Goal: Information Seeking & Learning: Learn about a topic

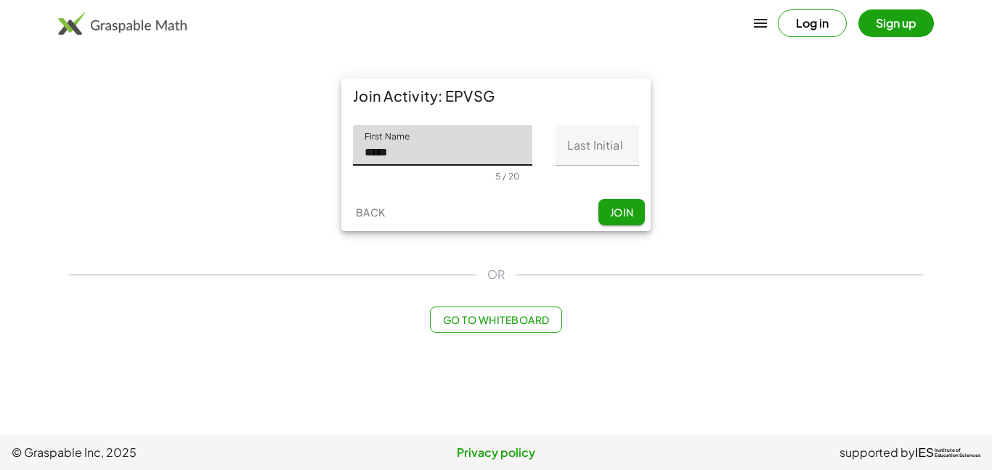
type input "*****"
click at [599, 157] on input "Last Initial" at bounding box center [596, 145] width 83 height 41
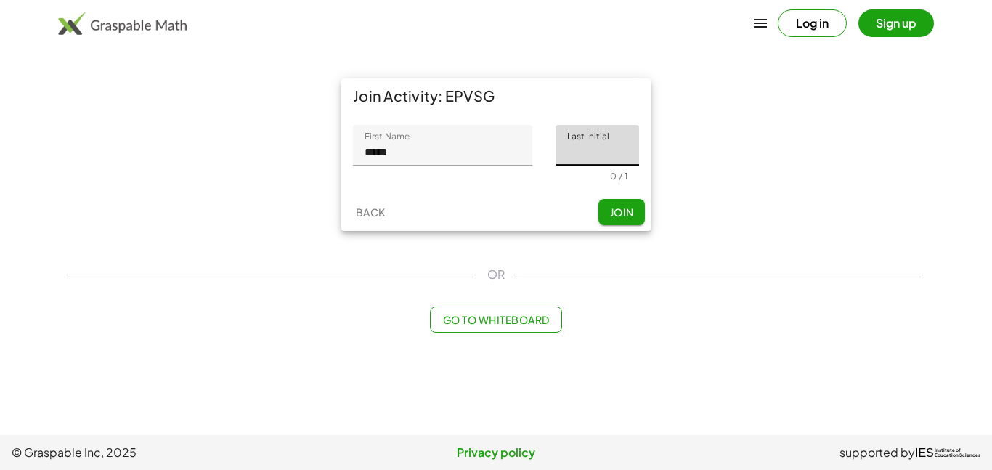
type input "*"
click at [625, 212] on span "Join" at bounding box center [621, 211] width 24 height 13
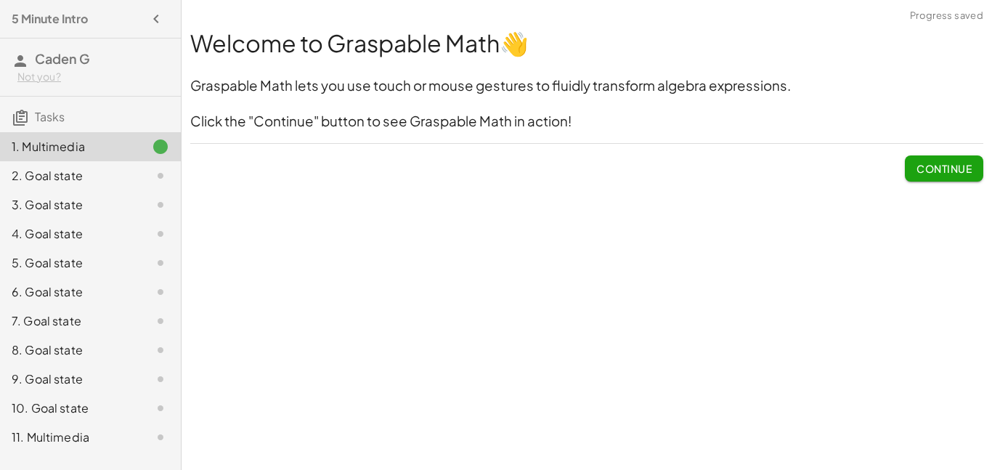
click at [0, 0] on div "Welcome to Graspable Math 👋 Graspable Math lets you use touch or mouse gestures…" at bounding box center [0, 0] width 0 height 0
click at [946, 160] on button "Continue" at bounding box center [944, 168] width 78 height 26
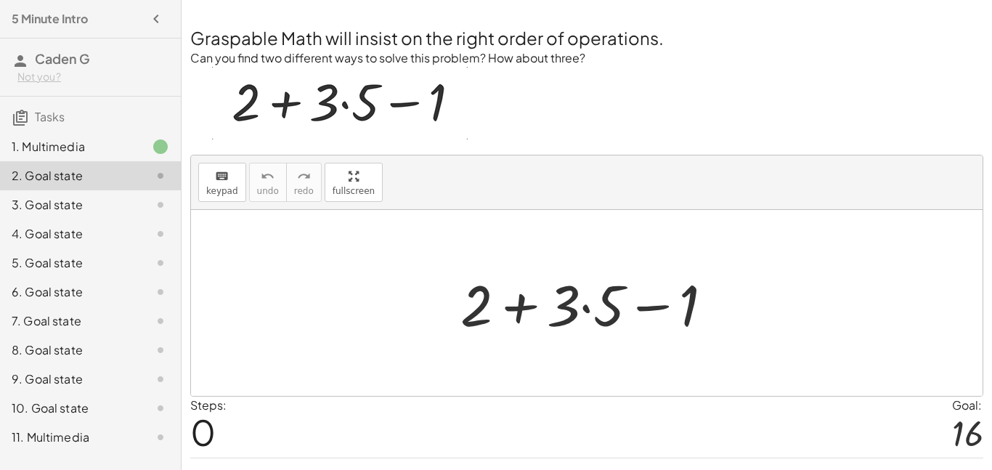
click at [579, 309] on div at bounding box center [592, 303] width 279 height 75
click at [563, 308] on div at bounding box center [592, 303] width 279 height 75
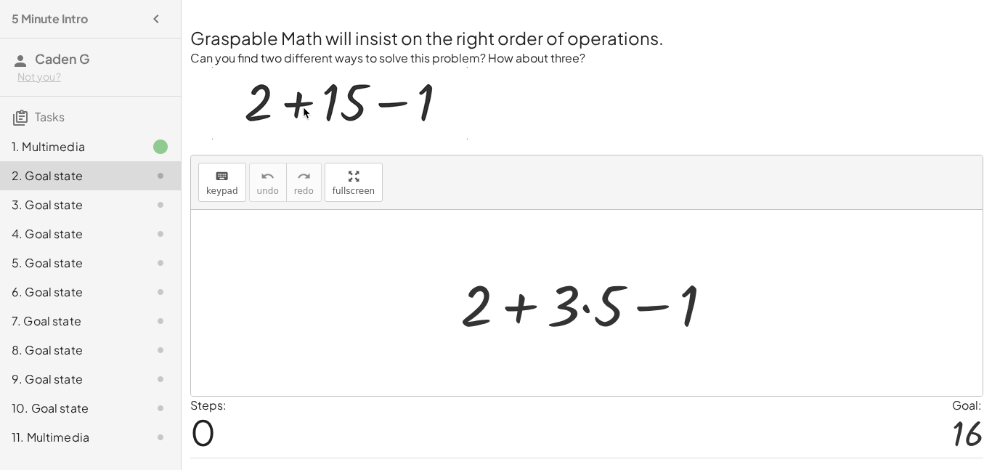
click at [531, 310] on div at bounding box center [592, 303] width 279 height 75
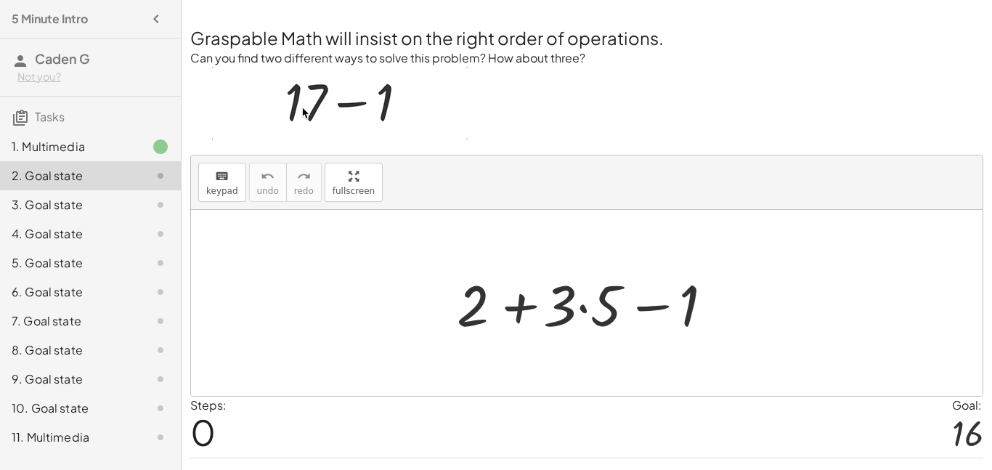
click at [529, 309] on div at bounding box center [592, 303] width 279 height 75
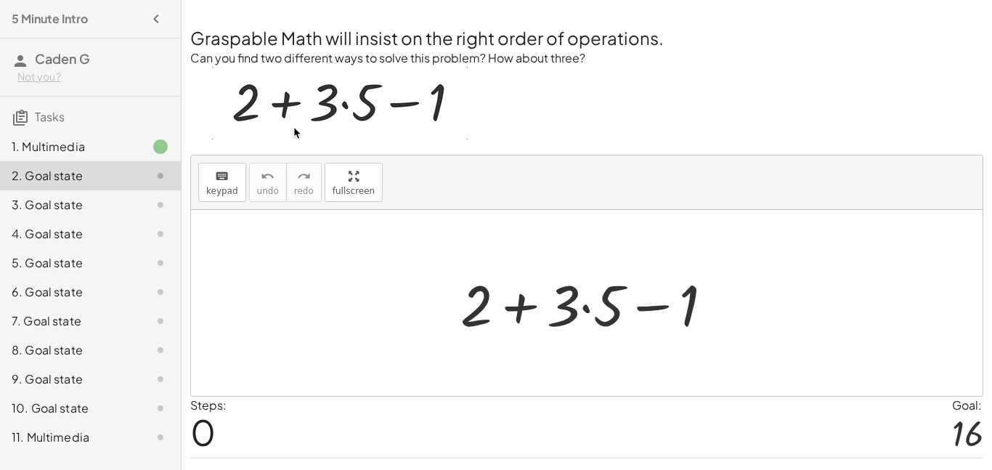
click at [658, 302] on div at bounding box center [592, 303] width 279 height 75
click at [528, 309] on div at bounding box center [592, 303] width 279 height 75
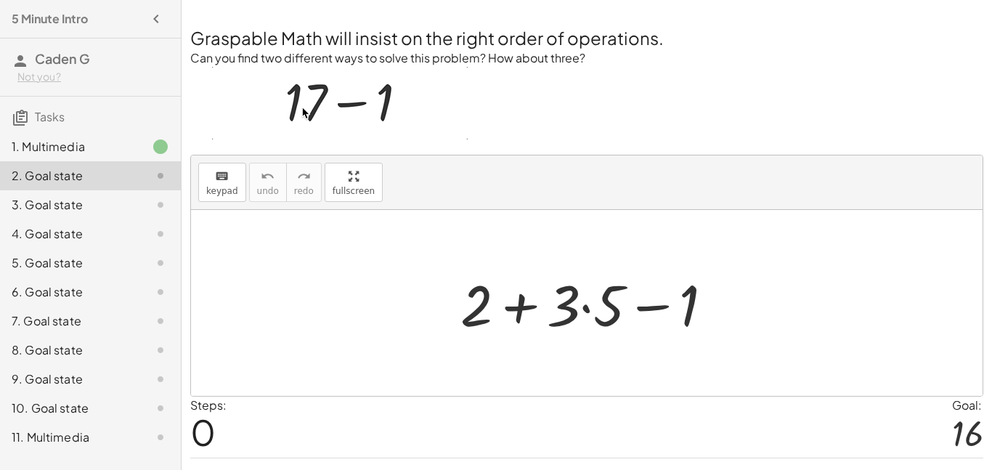
click at [656, 311] on div at bounding box center [592, 303] width 279 height 75
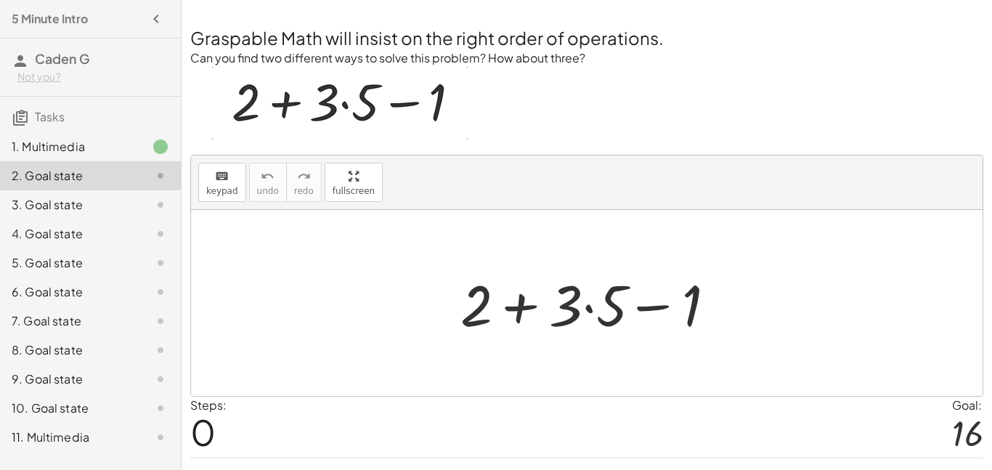
click at [690, 306] on div at bounding box center [592, 303] width 279 height 75
drag, startPoint x: 648, startPoint y: 300, endPoint x: 694, endPoint y: 298, distance: 46.5
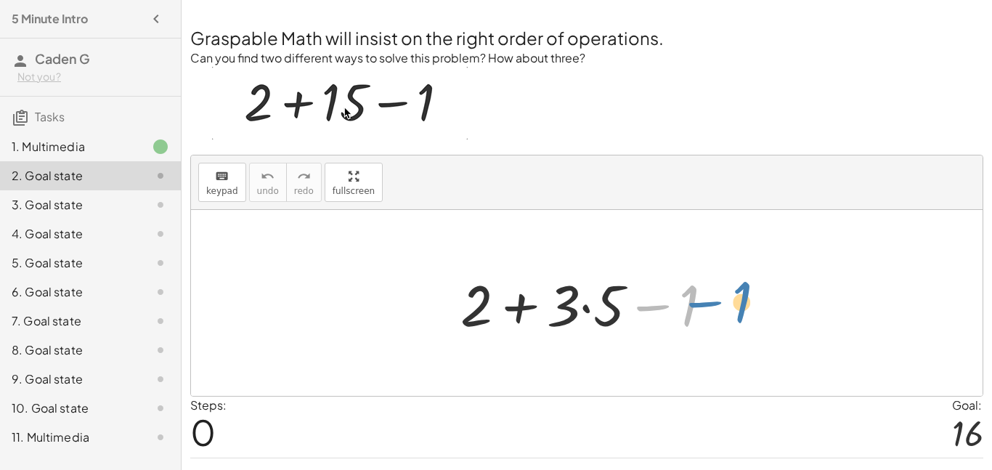
click at [694, 298] on div at bounding box center [592, 303] width 279 height 75
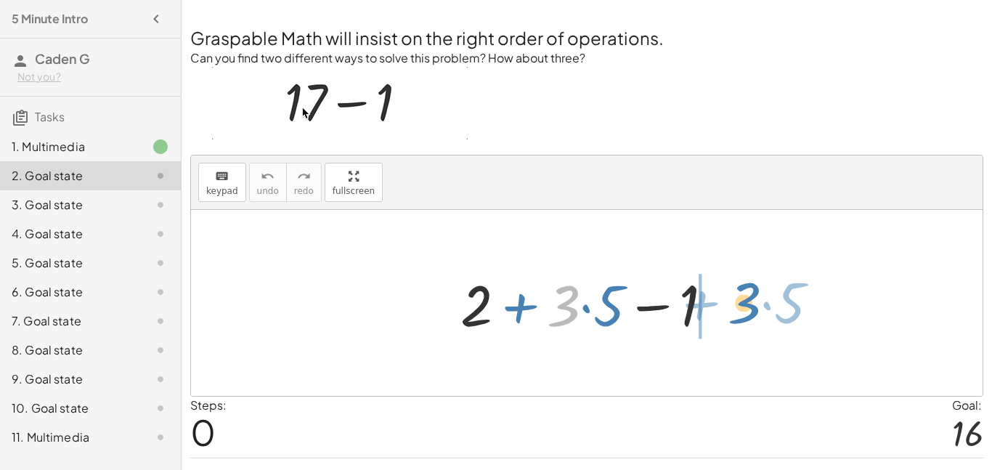
drag, startPoint x: 552, startPoint y: 311, endPoint x: 740, endPoint y: 307, distance: 187.3
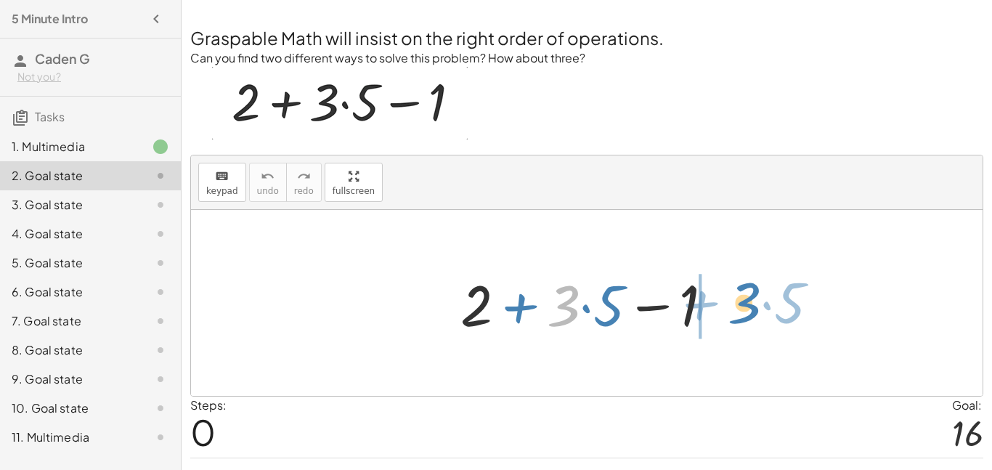
click at [740, 307] on div "· 3 + · 5 + 2 + · 3 · 5 − 1" at bounding box center [586, 303] width 791 height 186
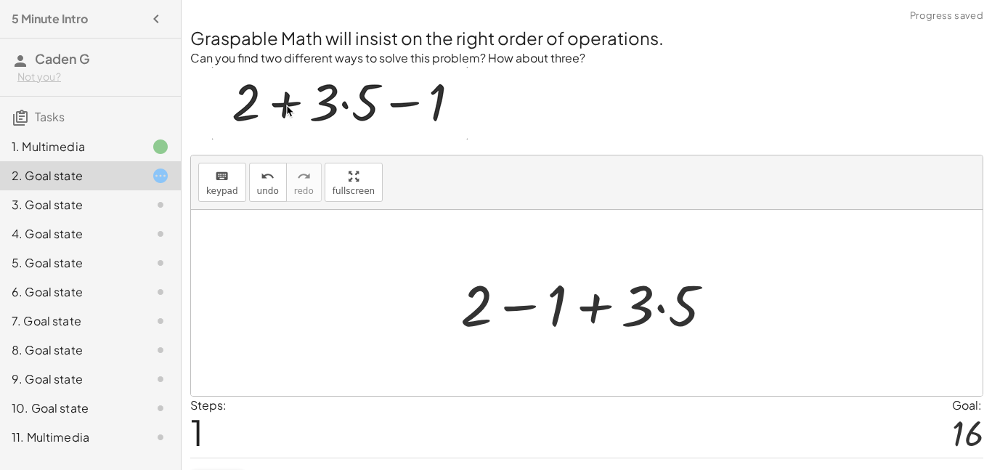
click at [489, 308] on div at bounding box center [592, 303] width 279 height 75
click at [501, 308] on div at bounding box center [592, 303] width 279 height 75
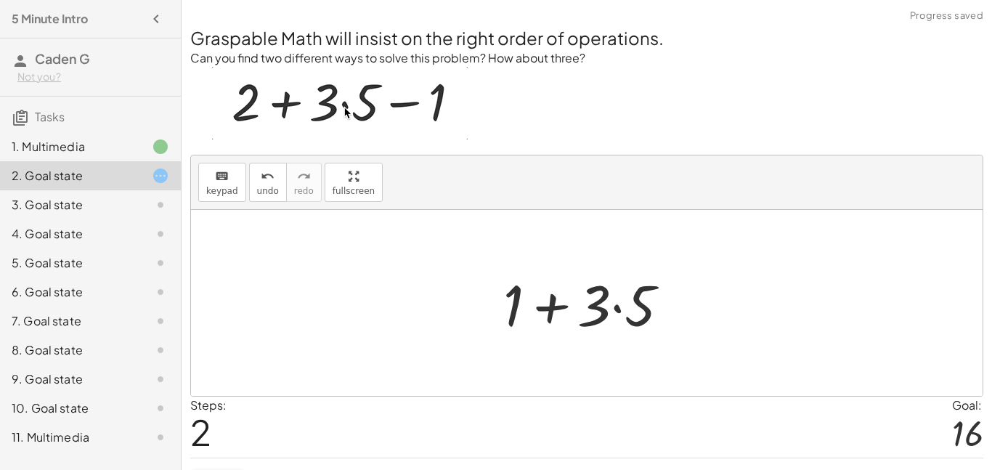
click at [554, 309] on div at bounding box center [592, 303] width 192 height 75
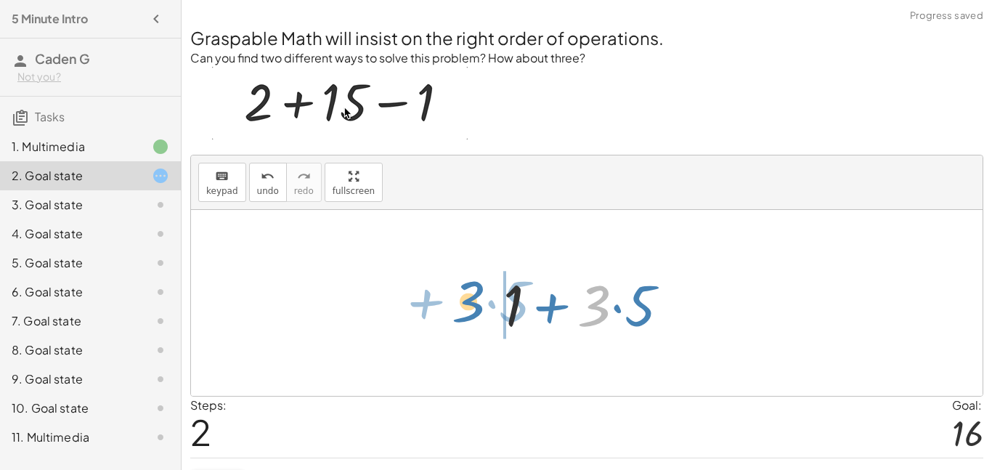
drag, startPoint x: 605, startPoint y: 316, endPoint x: 468, endPoint y: 311, distance: 136.6
click at [468, 311] on div "+ 2 + · 3 · 5 − 1 + 2 − 1 + · 3 · 5 · 3 + · 5 + + · 3 · 5 1" at bounding box center [586, 303] width 791 height 186
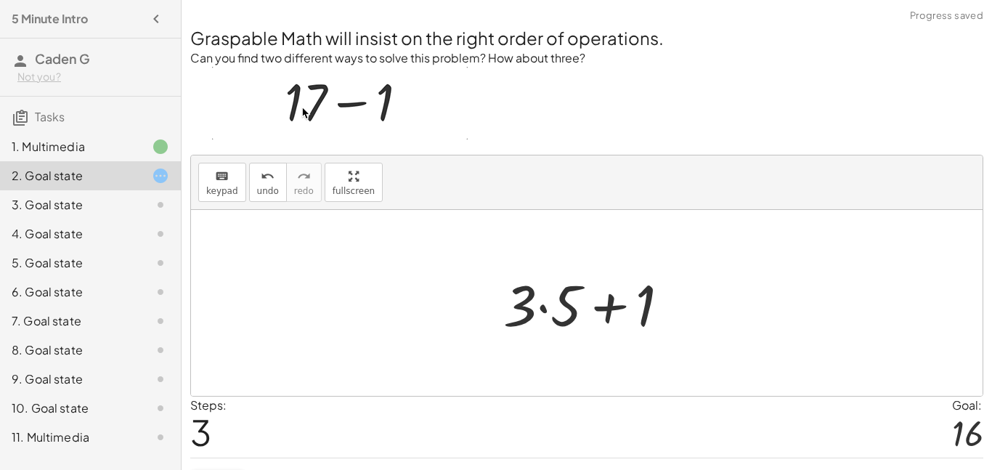
click at [603, 305] on div at bounding box center [592, 303] width 192 height 75
click at [650, 306] on div at bounding box center [592, 303] width 192 height 75
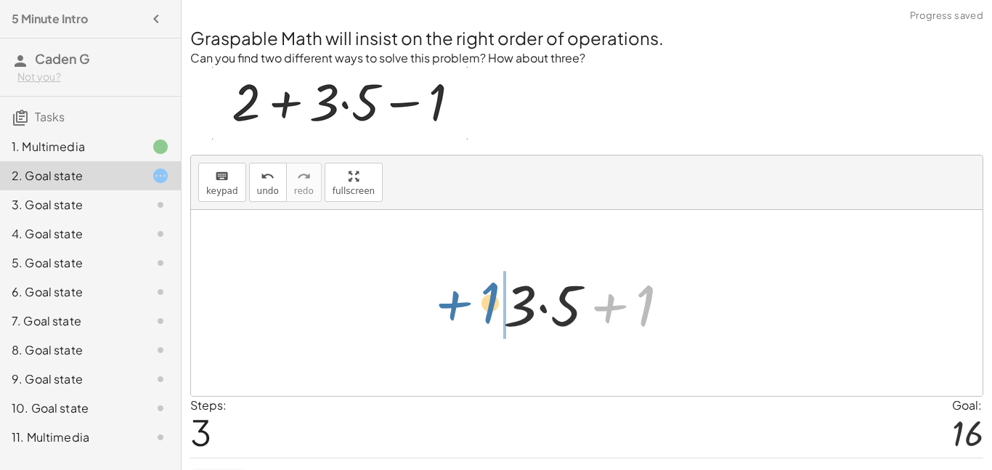
drag, startPoint x: 650, startPoint y: 306, endPoint x: 493, endPoint y: 302, distance: 156.8
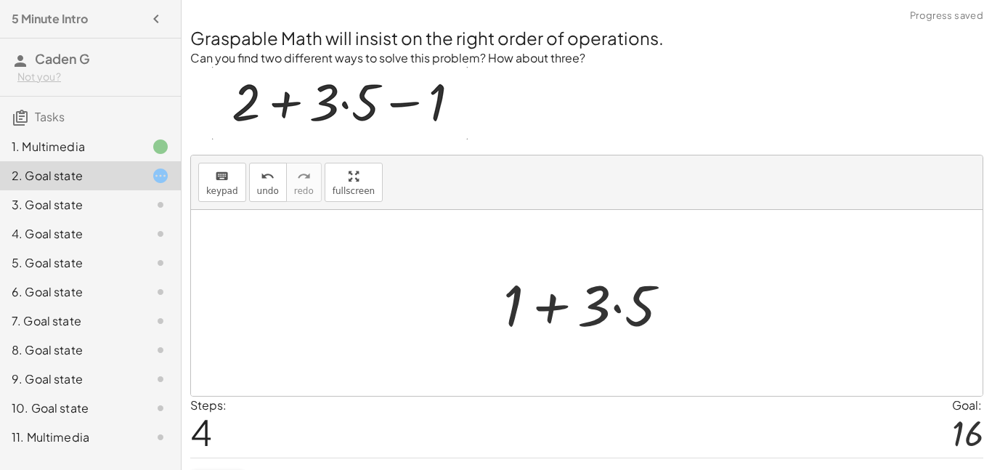
click at [569, 303] on div at bounding box center [592, 303] width 192 height 75
click at [616, 316] on div at bounding box center [592, 303] width 192 height 75
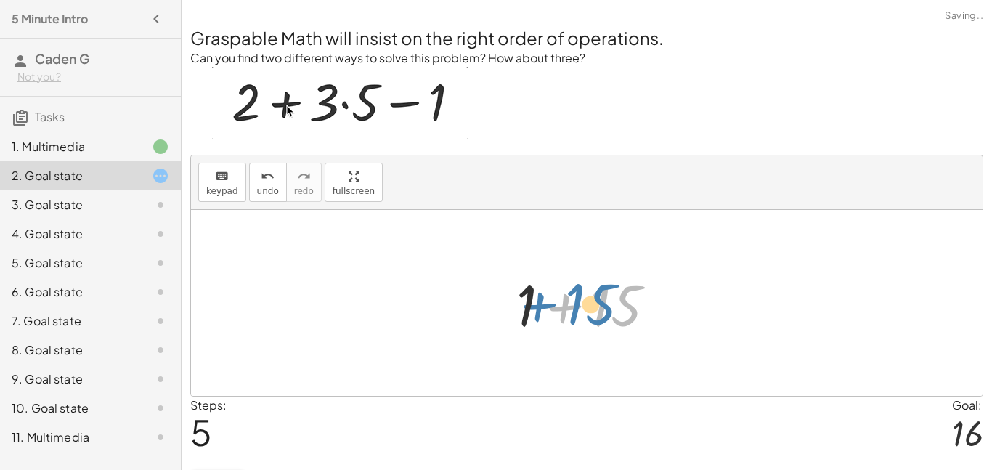
drag, startPoint x: 616, startPoint y: 316, endPoint x: 595, endPoint y: 314, distance: 21.1
click at [595, 314] on div at bounding box center [592, 303] width 166 height 75
click at [590, 314] on div at bounding box center [592, 303] width 166 height 75
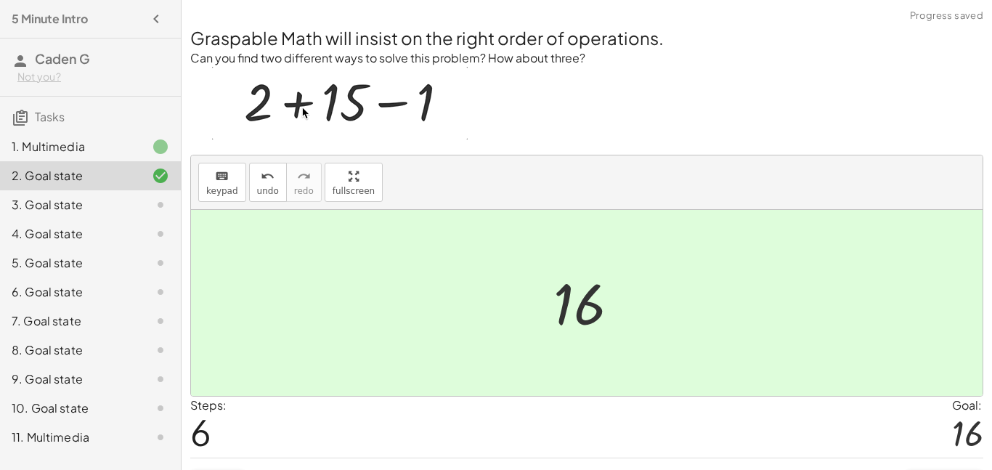
click at [589, 309] on div at bounding box center [592, 303] width 92 height 72
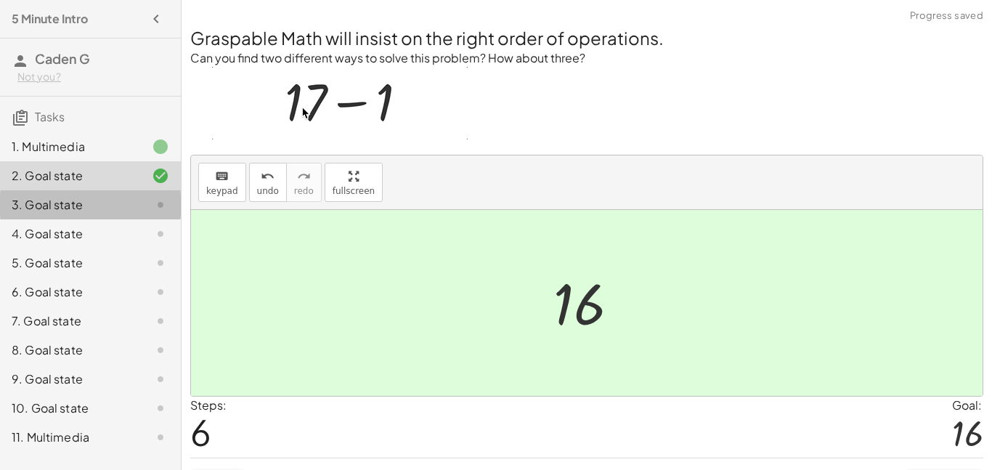
click at [51, 199] on div "3. Goal state" at bounding box center [70, 204] width 117 height 17
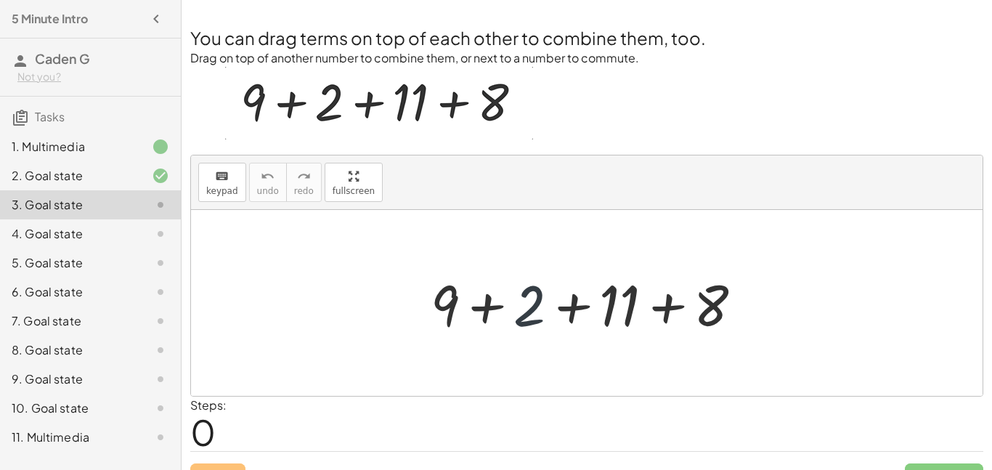
drag, startPoint x: 518, startPoint y: 314, endPoint x: 592, endPoint y: 273, distance: 84.8
click at [592, 273] on div at bounding box center [592, 303] width 338 height 75
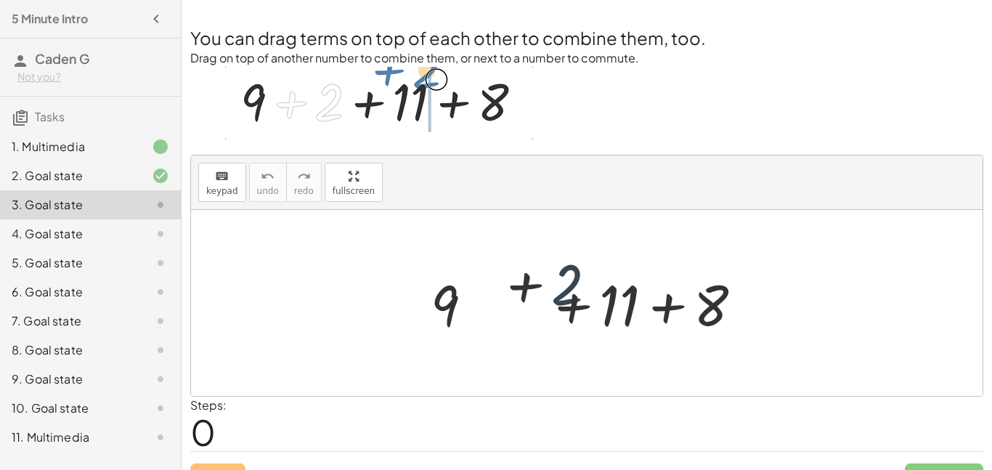
click at [603, 273] on div at bounding box center [592, 303] width 338 height 75
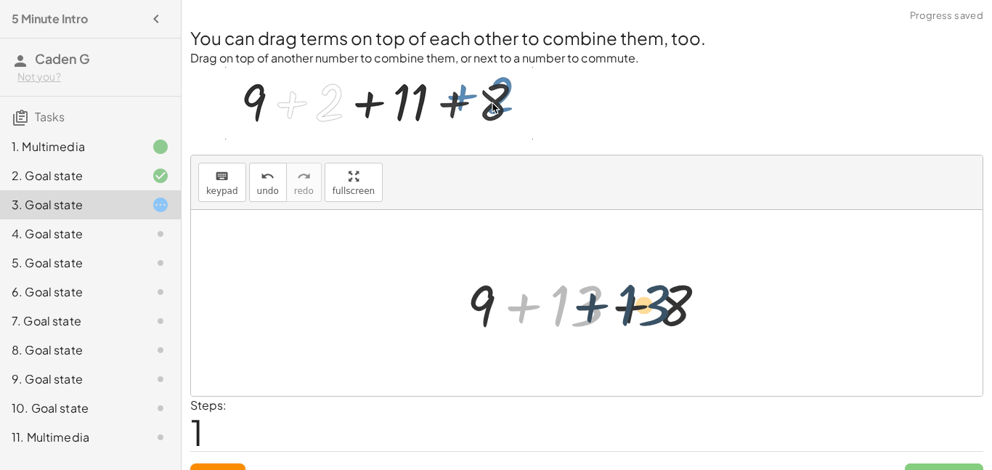
drag, startPoint x: 561, startPoint y: 303, endPoint x: 642, endPoint y: 302, distance: 80.6
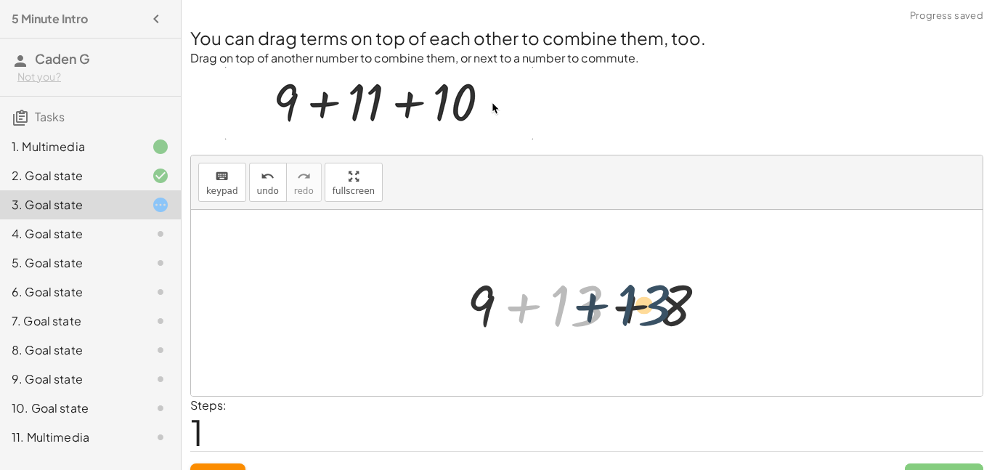
click at [642, 302] on div at bounding box center [592, 303] width 265 height 75
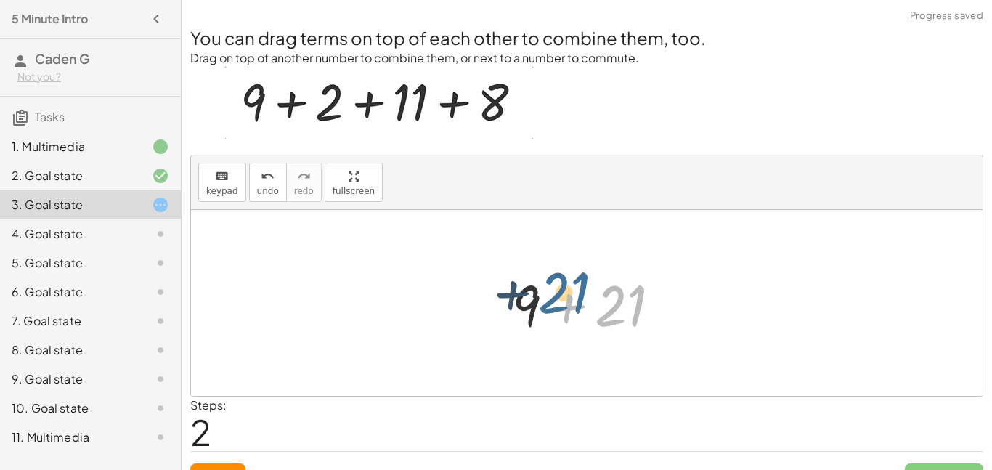
drag, startPoint x: 603, startPoint y: 311, endPoint x: 543, endPoint y: 299, distance: 61.5
click at [543, 299] on div at bounding box center [592, 303] width 174 height 75
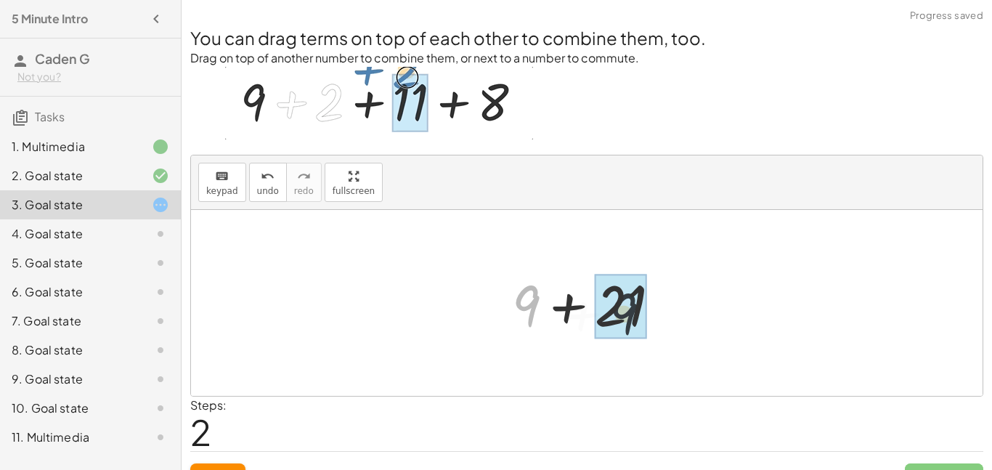
drag, startPoint x: 528, startPoint y: 298, endPoint x: 650, endPoint y: 308, distance: 123.1
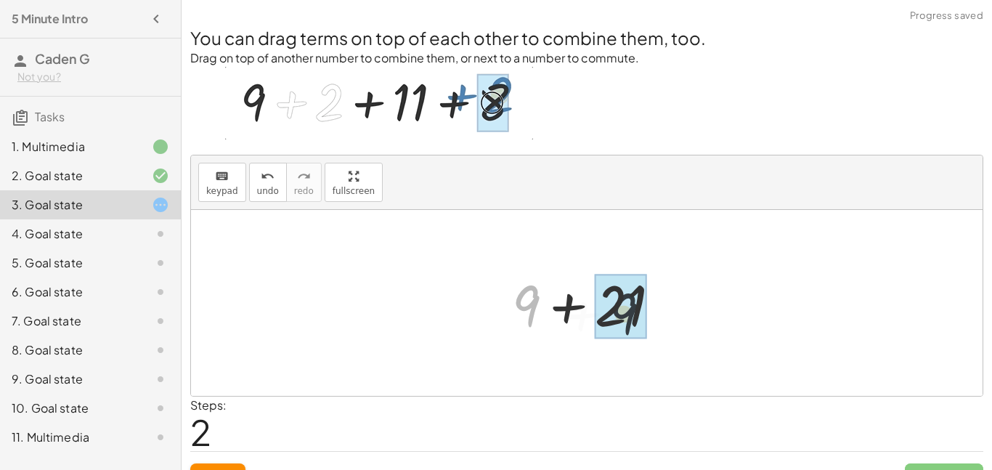
click at [650, 308] on div at bounding box center [592, 303] width 174 height 75
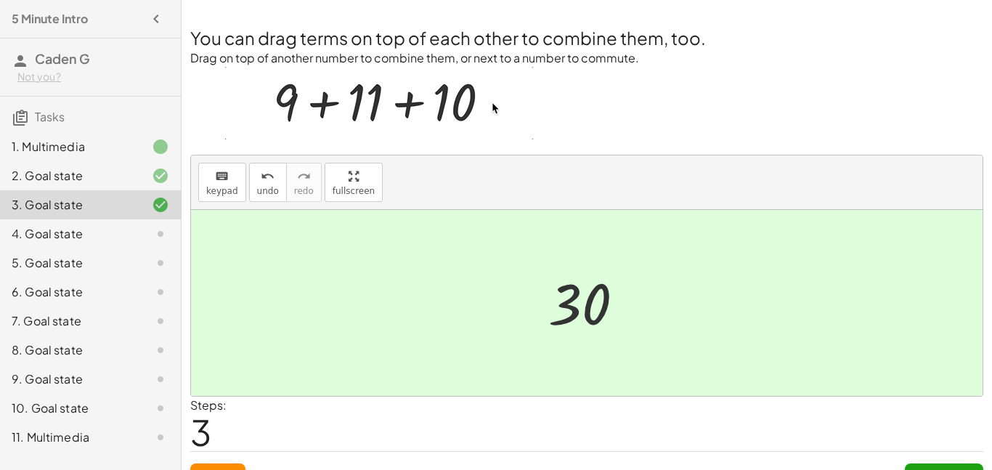
scroll to position [28, 0]
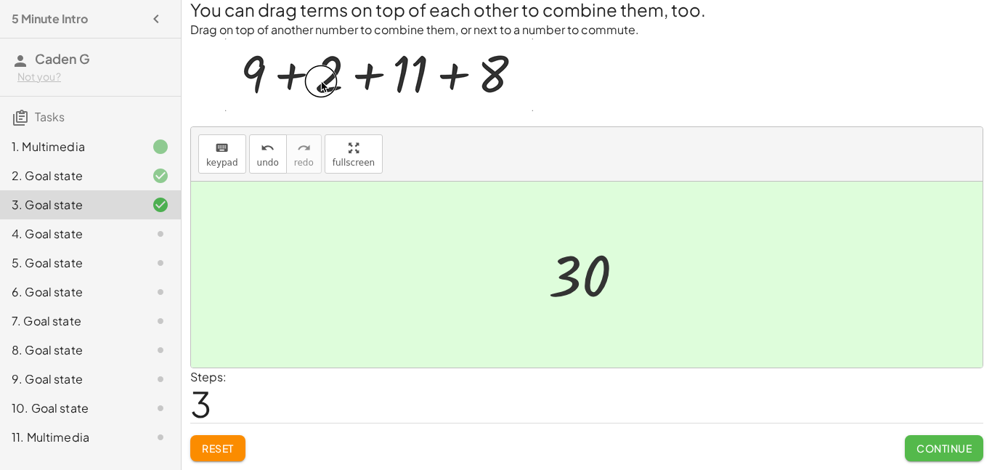
click at [926, 444] on span "Continue" at bounding box center [943, 447] width 55 height 13
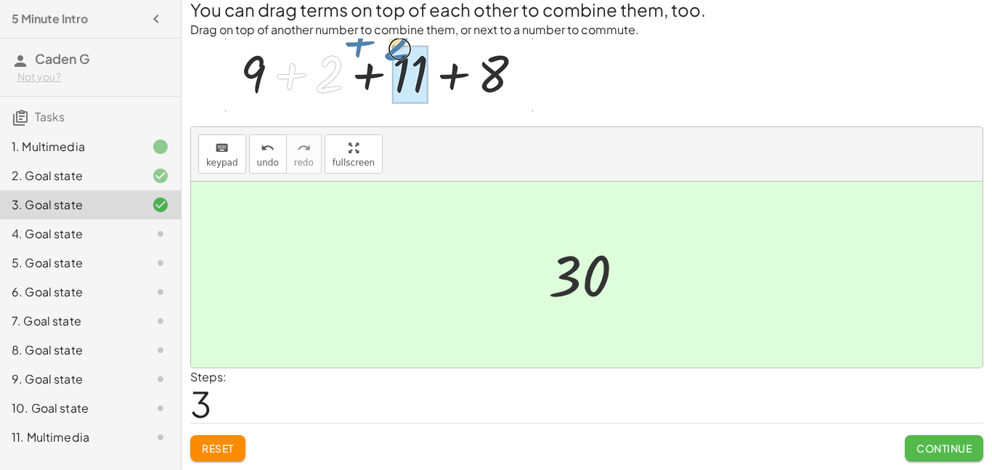
scroll to position [0, 0]
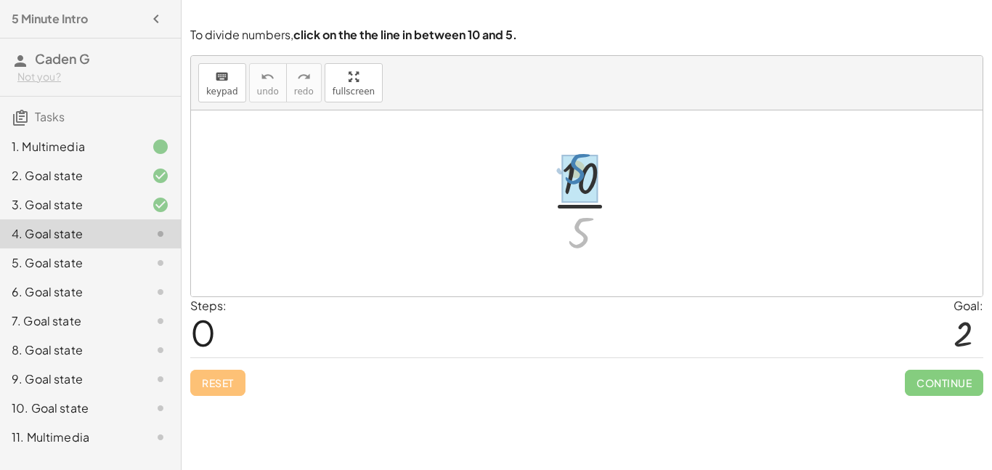
drag, startPoint x: 586, startPoint y: 232, endPoint x: 582, endPoint y: 168, distance: 63.3
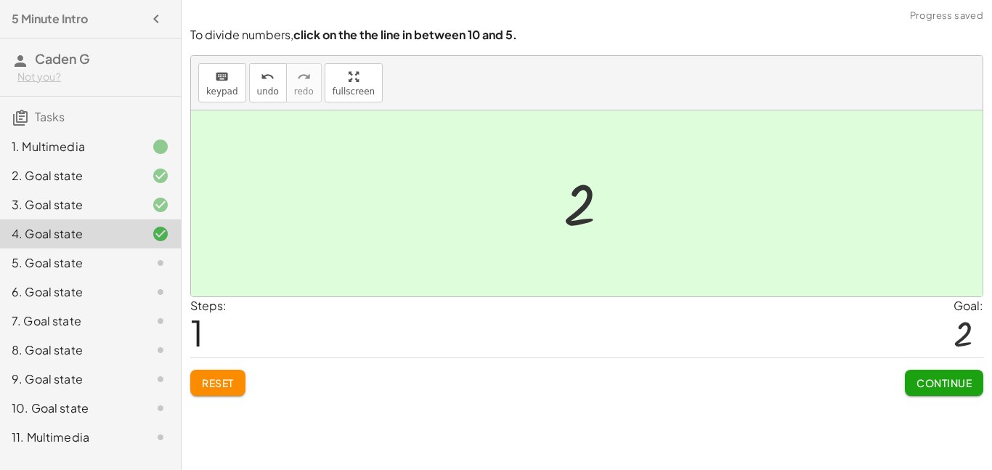
click at [925, 383] on span "Continue" at bounding box center [943, 382] width 55 height 13
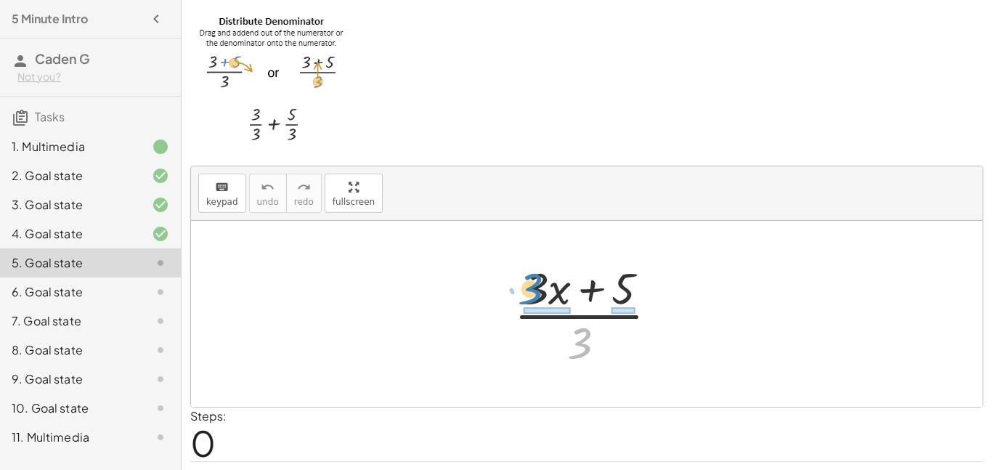
drag, startPoint x: 588, startPoint y: 340, endPoint x: 539, endPoint y: 285, distance: 74.0
click at [539, 285] on div at bounding box center [592, 314] width 170 height 112
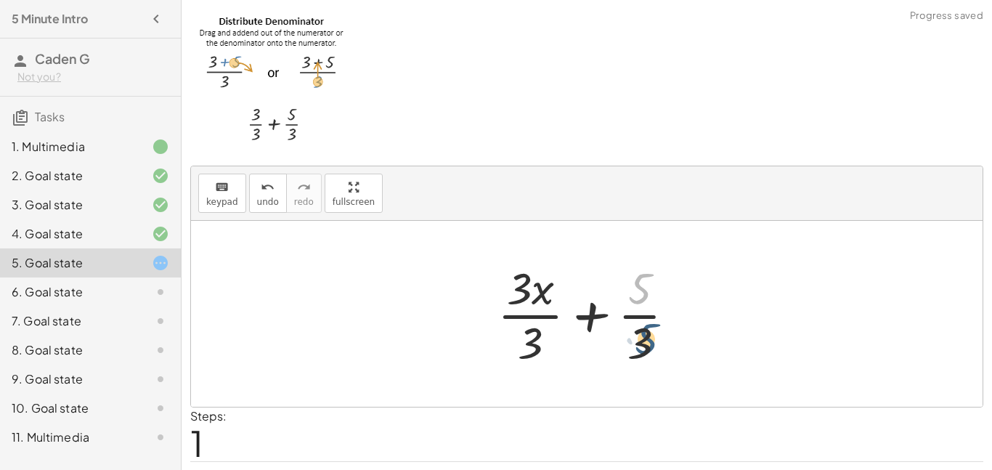
drag, startPoint x: 633, startPoint y: 290, endPoint x: 639, endPoint y: 350, distance: 60.5
click at [639, 350] on div at bounding box center [592, 314] width 204 height 112
drag, startPoint x: 637, startPoint y: 345, endPoint x: 637, endPoint y: 269, distance: 76.2
click at [637, 269] on div at bounding box center [592, 314] width 204 height 112
drag, startPoint x: 632, startPoint y: 292, endPoint x: 522, endPoint y: 348, distance: 123.4
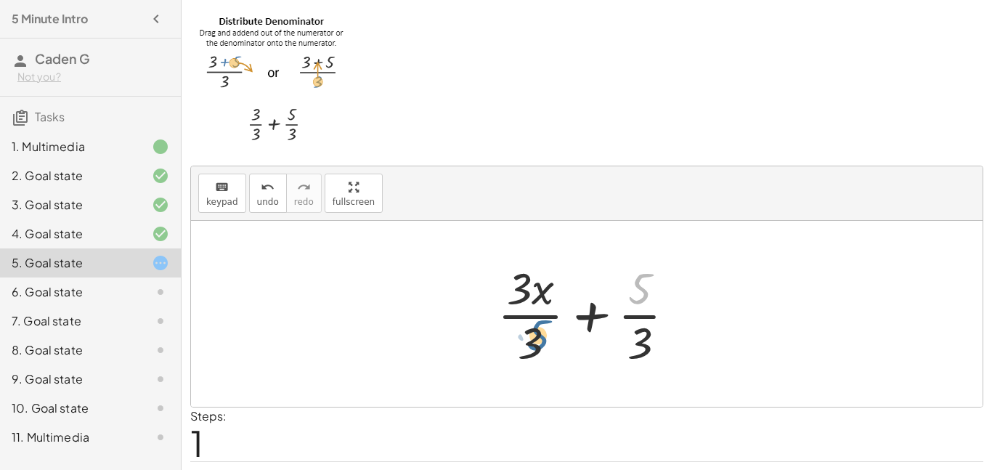
click at [522, 348] on div at bounding box center [592, 314] width 204 height 112
drag, startPoint x: 525, startPoint y: 295, endPoint x: 640, endPoint y: 346, distance: 126.4
click at [640, 346] on div at bounding box center [592, 314] width 204 height 112
drag, startPoint x: 544, startPoint y: 296, endPoint x: 648, endPoint y: 351, distance: 117.2
click at [648, 351] on div at bounding box center [592, 314] width 204 height 112
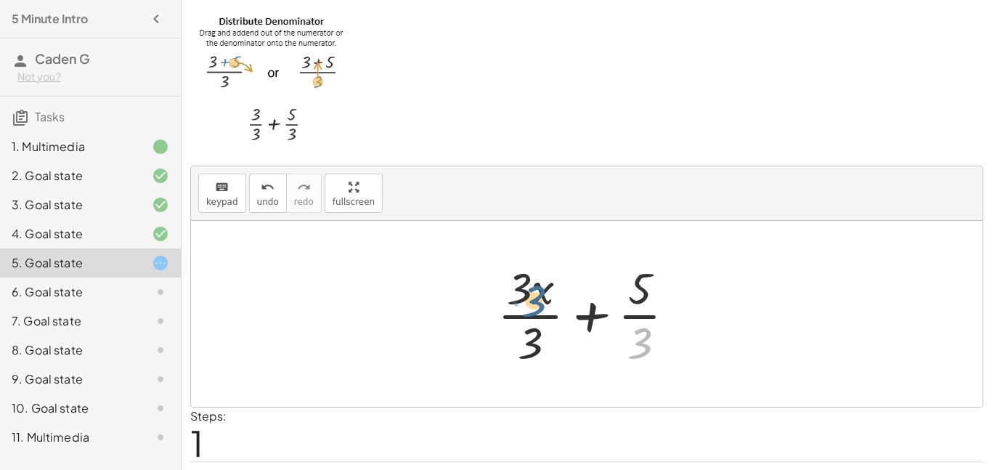
drag, startPoint x: 644, startPoint y: 344, endPoint x: 499, endPoint y: 281, distance: 157.7
click at [499, 281] on div at bounding box center [592, 314] width 204 height 112
drag, startPoint x: 528, startPoint y: 335, endPoint x: 654, endPoint y: 277, distance: 139.3
click at [654, 277] on div at bounding box center [592, 314] width 204 height 112
click at [643, 295] on div at bounding box center [592, 314] width 204 height 112
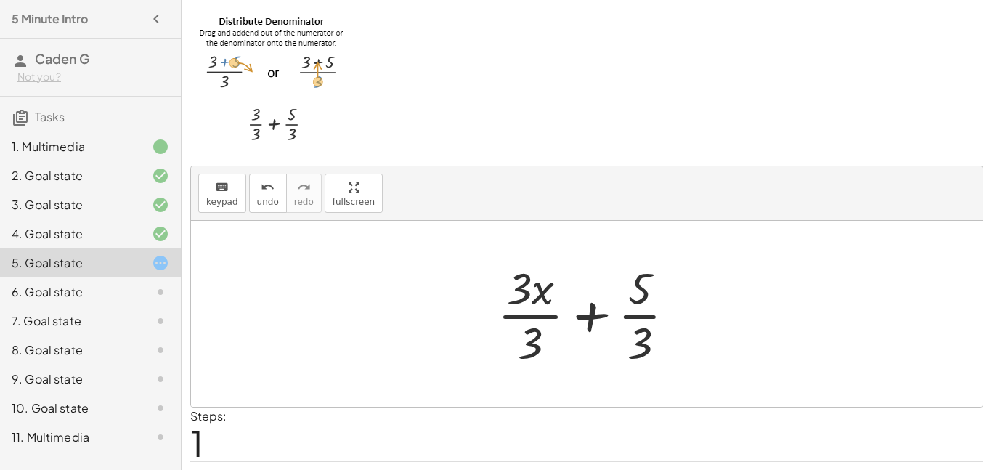
click at [637, 284] on div at bounding box center [592, 314] width 204 height 112
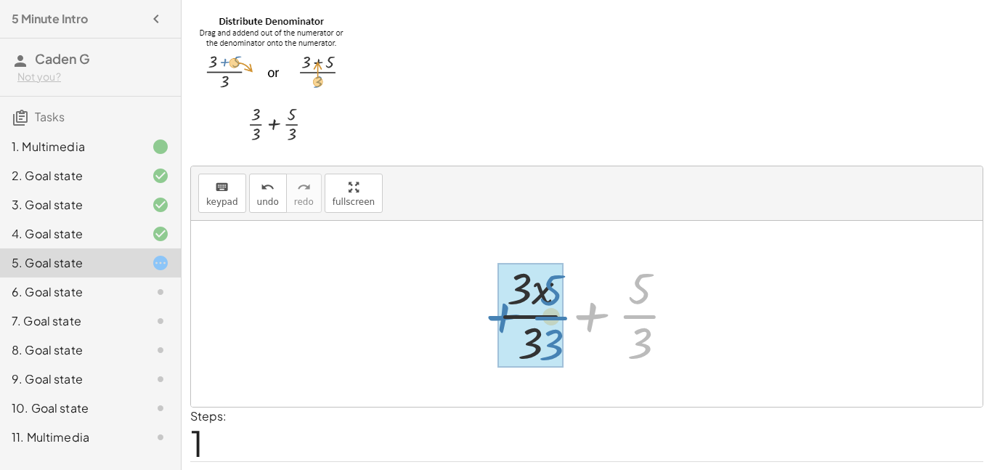
drag, startPoint x: 630, startPoint y: 320, endPoint x: 541, endPoint y: 322, distance: 89.3
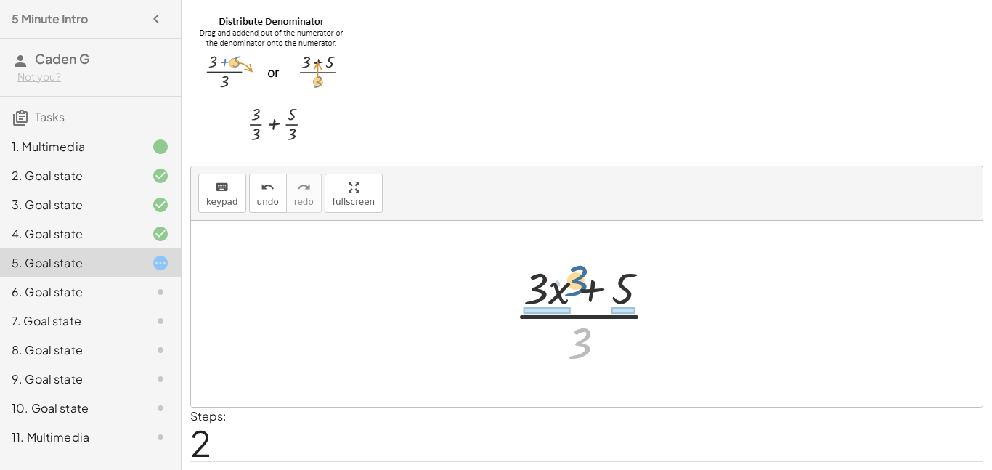
drag, startPoint x: 577, startPoint y: 346, endPoint x: 574, endPoint y: 282, distance: 64.0
click at [574, 282] on div at bounding box center [592, 314] width 170 height 112
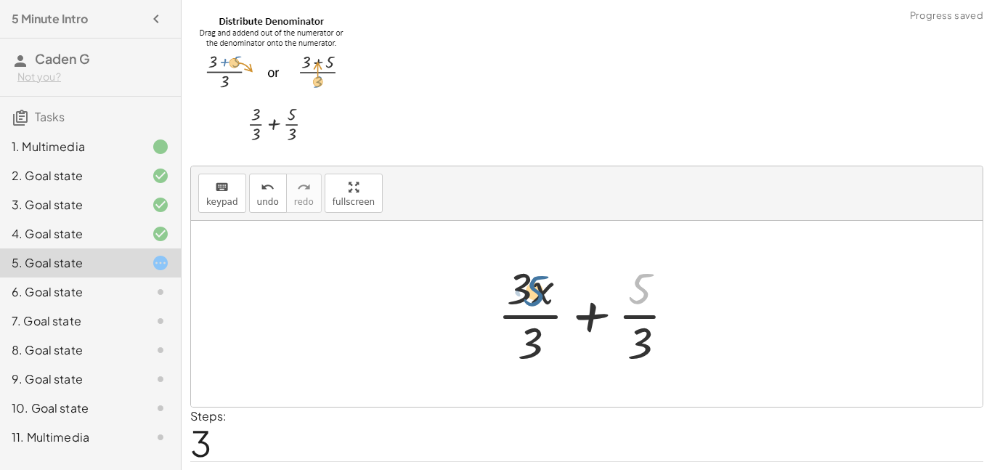
drag, startPoint x: 638, startPoint y: 292, endPoint x: 525, endPoint y: 293, distance: 113.3
click at [525, 293] on div at bounding box center [592, 314] width 204 height 112
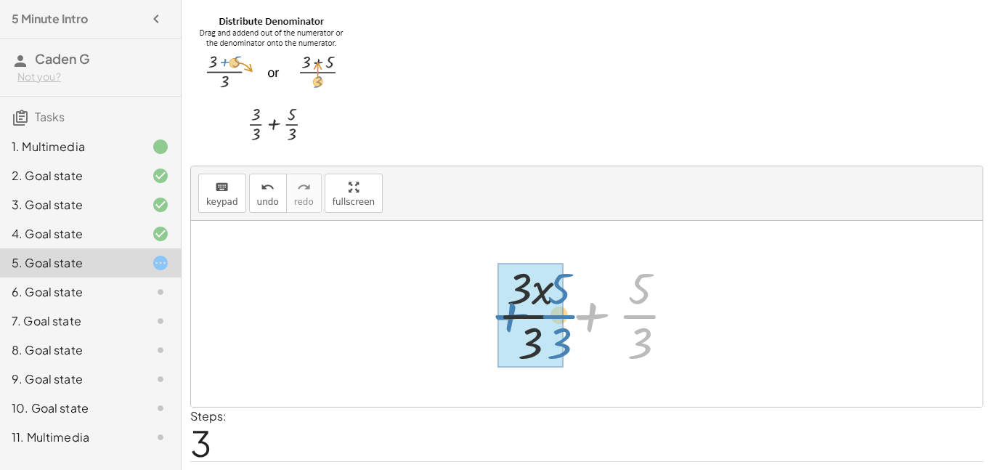
drag, startPoint x: 623, startPoint y: 317, endPoint x: 539, endPoint y: 317, distance: 84.2
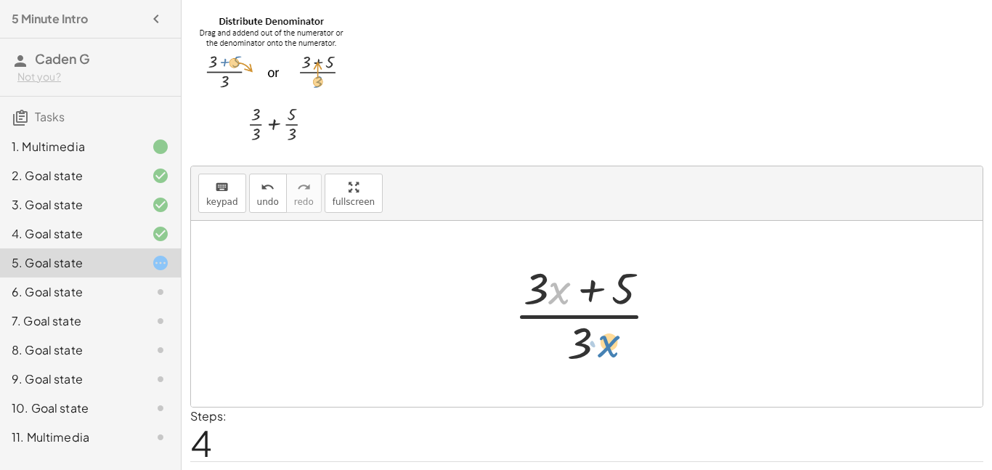
drag, startPoint x: 558, startPoint y: 298, endPoint x: 608, endPoint y: 358, distance: 77.9
click at [608, 358] on div at bounding box center [592, 314] width 170 height 112
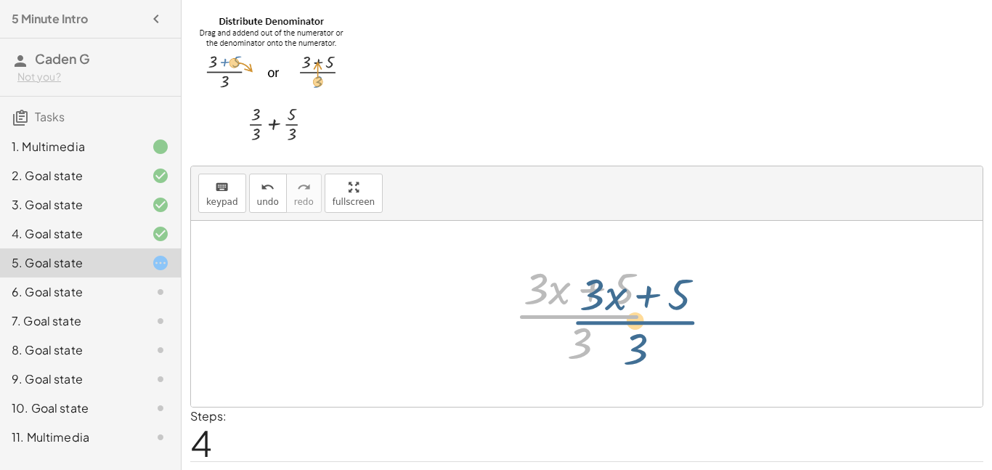
drag, startPoint x: 582, startPoint y: 315, endPoint x: 635, endPoint y: 316, distance: 53.0
click at [635, 316] on div at bounding box center [592, 314] width 170 height 112
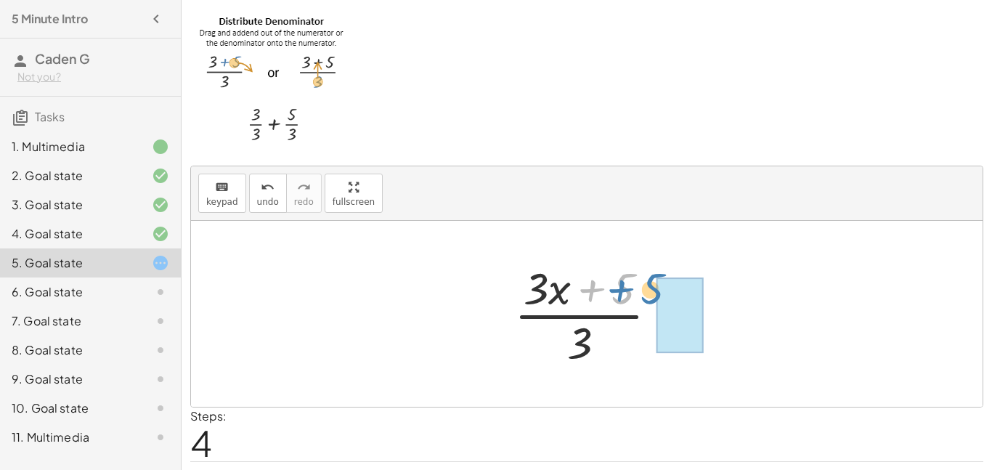
drag, startPoint x: 625, startPoint y: 290, endPoint x: 657, endPoint y: 289, distance: 32.0
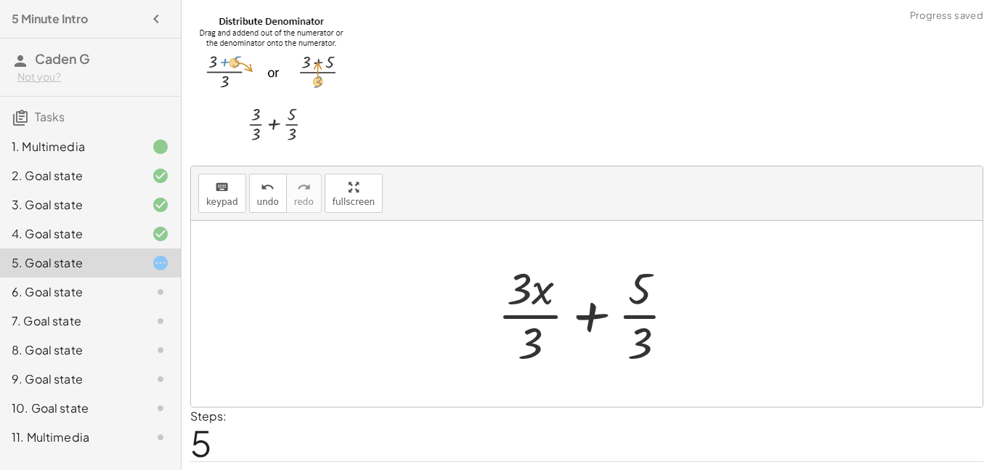
click at [537, 297] on div at bounding box center [592, 314] width 204 height 112
drag, startPoint x: 537, startPoint y: 299, endPoint x: 407, endPoint y: 372, distance: 148.9
click at [407, 372] on div "· ( + · 3 · x + 5 ) · 3 + · 3 · x · 3 + · 5 · 3 · ( + · 3 · x + 5 ) · 3 + · 3 ·…" at bounding box center [586, 314] width 791 height 186
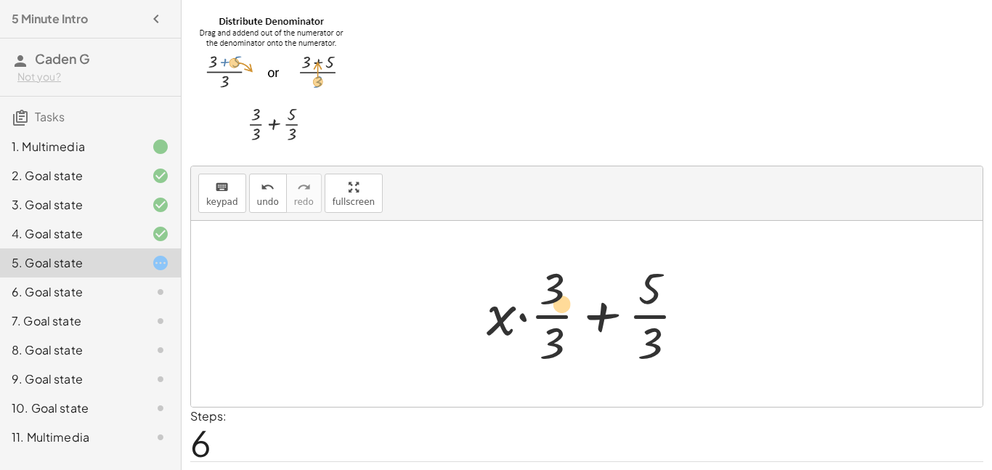
drag, startPoint x: 523, startPoint y: 317, endPoint x: 523, endPoint y: 306, distance: 11.6
click at [523, 306] on div at bounding box center [591, 314] width 225 height 112
click at [502, 317] on div at bounding box center [591, 314] width 225 height 112
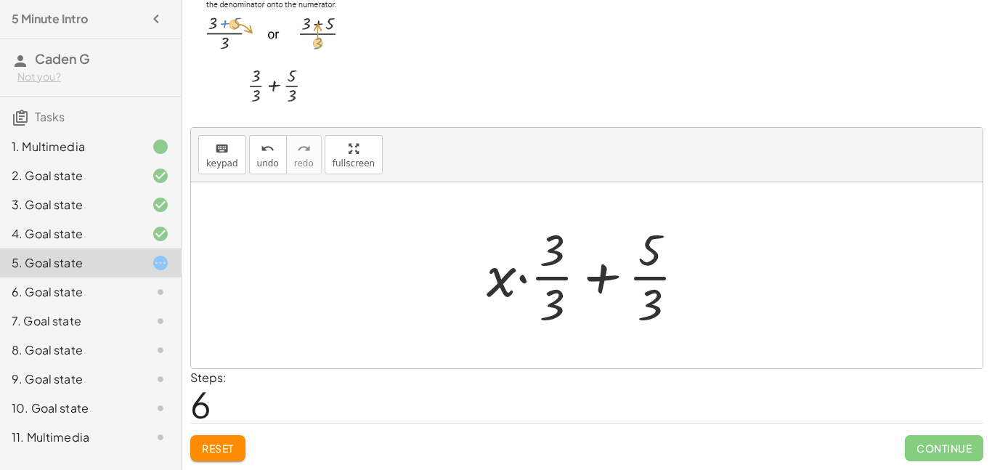
click at [497, 281] on div at bounding box center [591, 275] width 225 height 112
click at [241, 451] on button "Reset" at bounding box center [217, 448] width 55 height 26
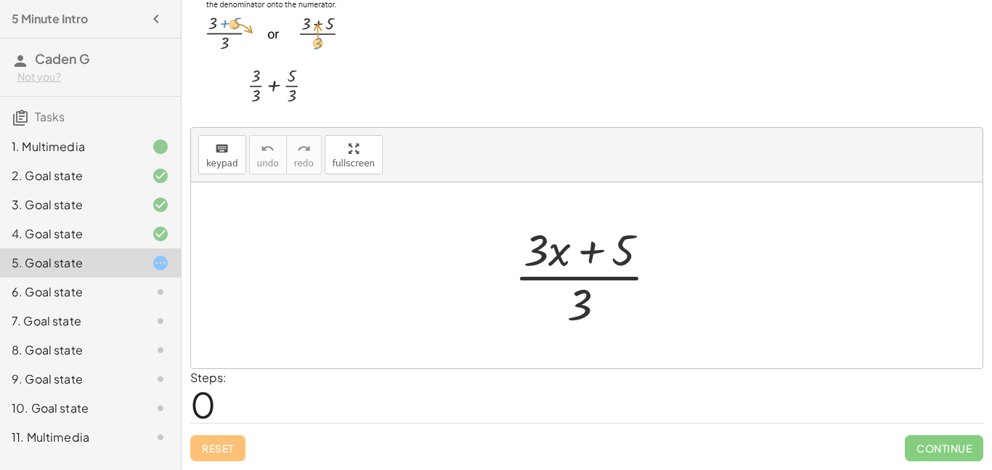
click at [529, 250] on div at bounding box center [592, 275] width 170 height 112
click at [544, 88] on p at bounding box center [586, 42] width 793 height 145
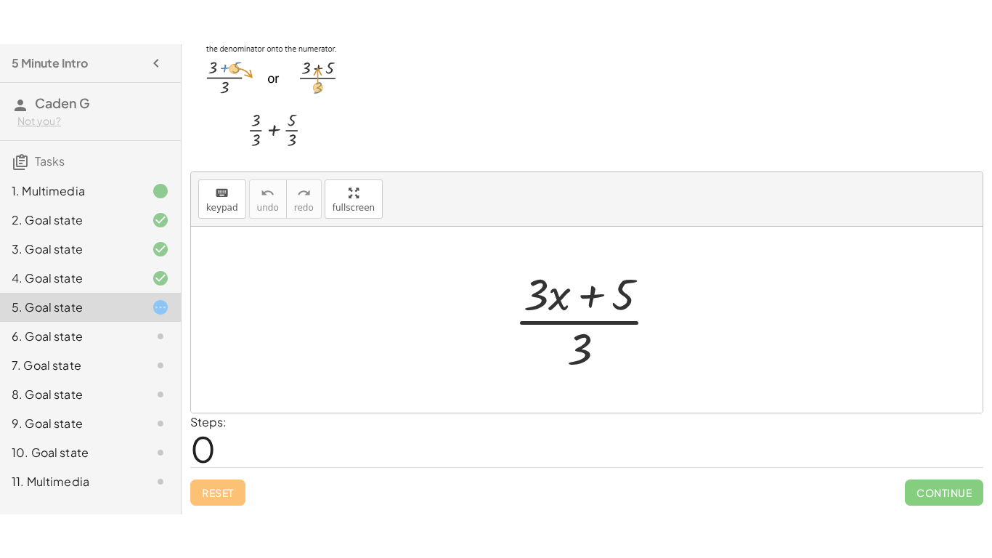
scroll to position [0, 0]
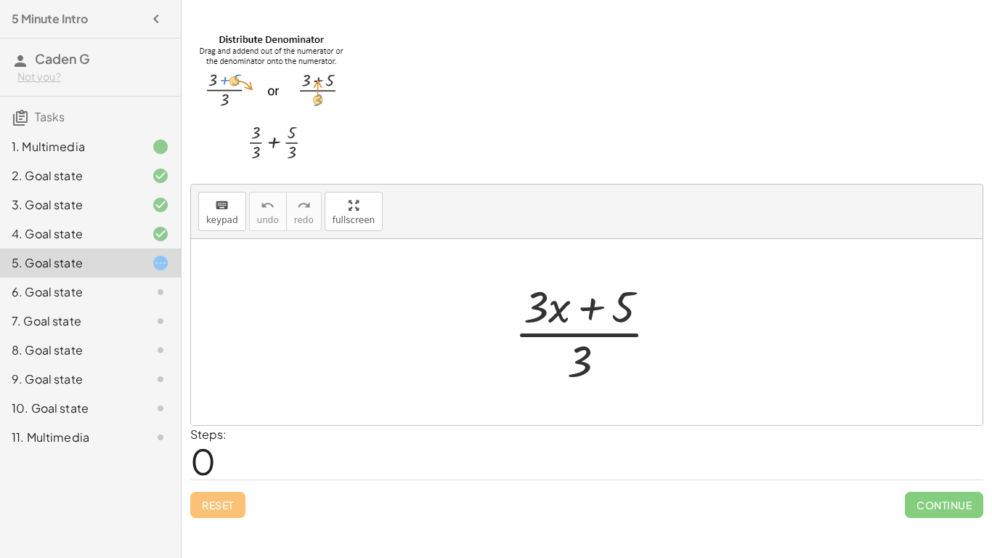
click at [540, 316] on div at bounding box center [592, 332] width 170 height 112
drag, startPoint x: 615, startPoint y: 310, endPoint x: 679, endPoint y: 306, distance: 64.0
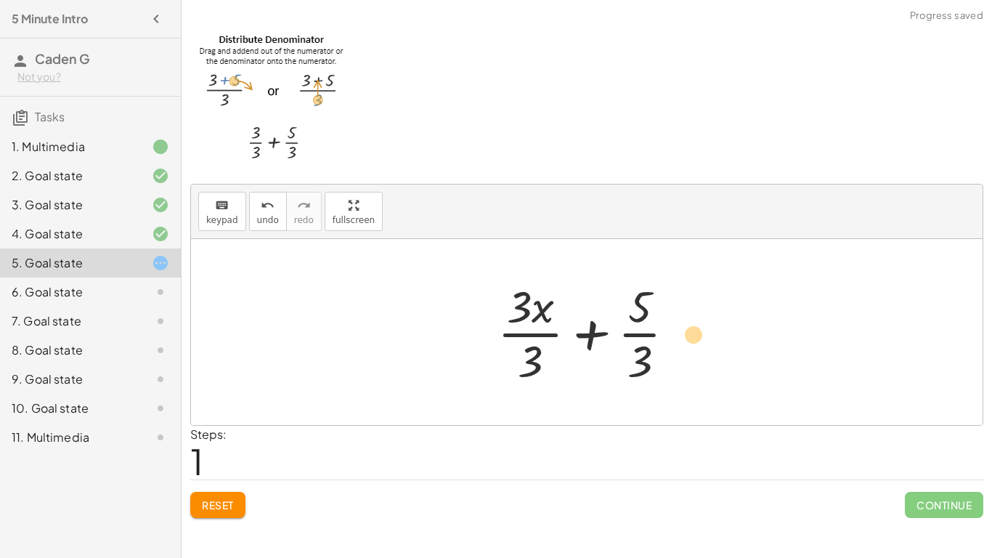
drag, startPoint x: 535, startPoint y: 316, endPoint x: 692, endPoint y: 344, distance: 159.3
click at [692, 344] on div at bounding box center [592, 332] width 204 height 112
drag, startPoint x: 540, startPoint y: 314, endPoint x: 558, endPoint y: 379, distance: 67.1
click at [558, 379] on div at bounding box center [592, 332] width 204 height 112
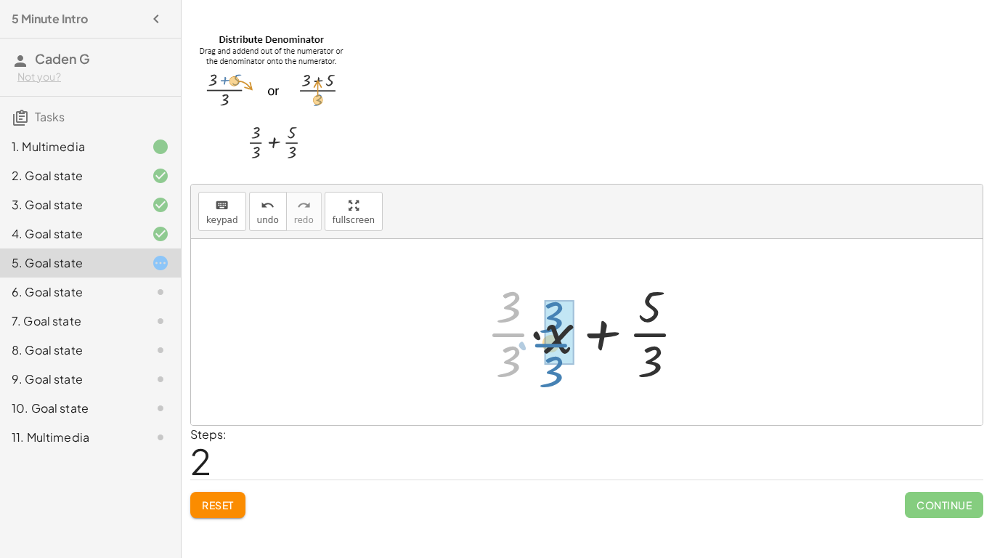
drag, startPoint x: 507, startPoint y: 326, endPoint x: 554, endPoint y: 336, distance: 48.3
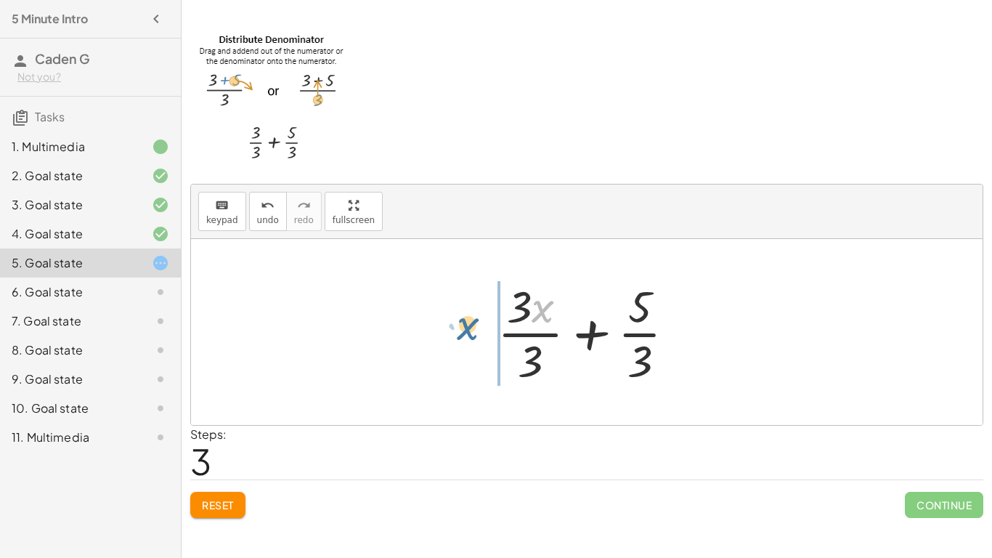
drag, startPoint x: 542, startPoint y: 303, endPoint x: 465, endPoint y: 325, distance: 80.5
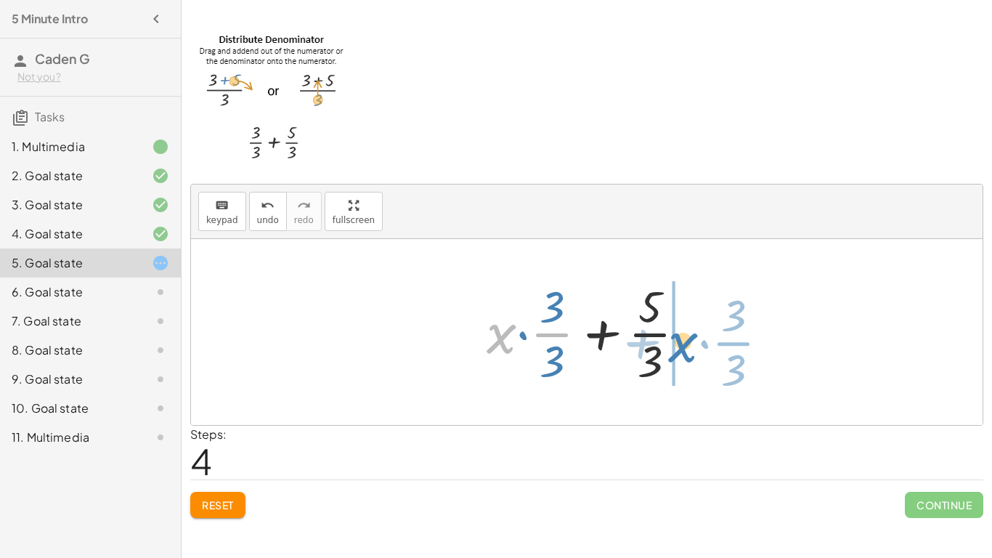
drag, startPoint x: 503, startPoint y: 343, endPoint x: 694, endPoint y: 356, distance: 191.4
click at [694, 356] on div at bounding box center [591, 332] width 225 height 112
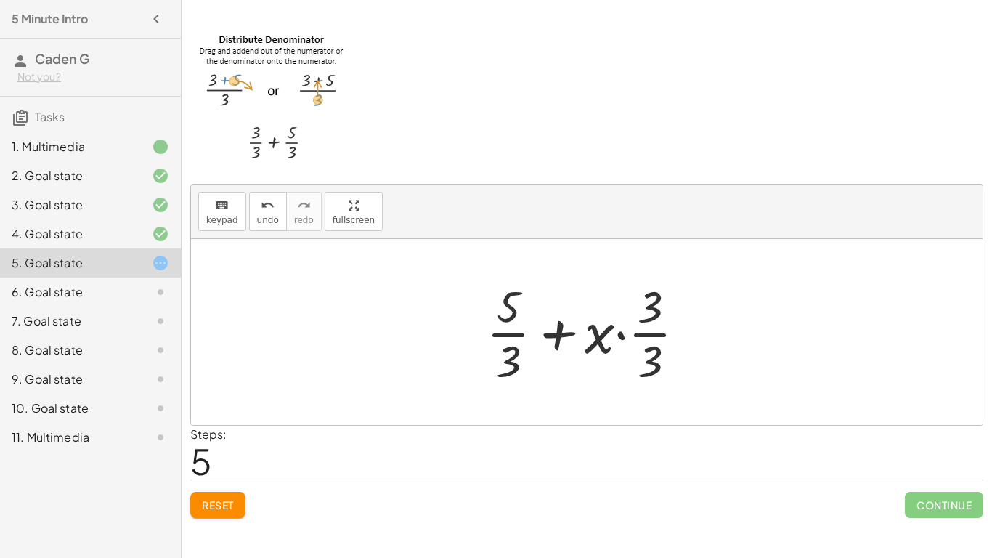
click at [645, 336] on div at bounding box center [591, 332] width 225 height 112
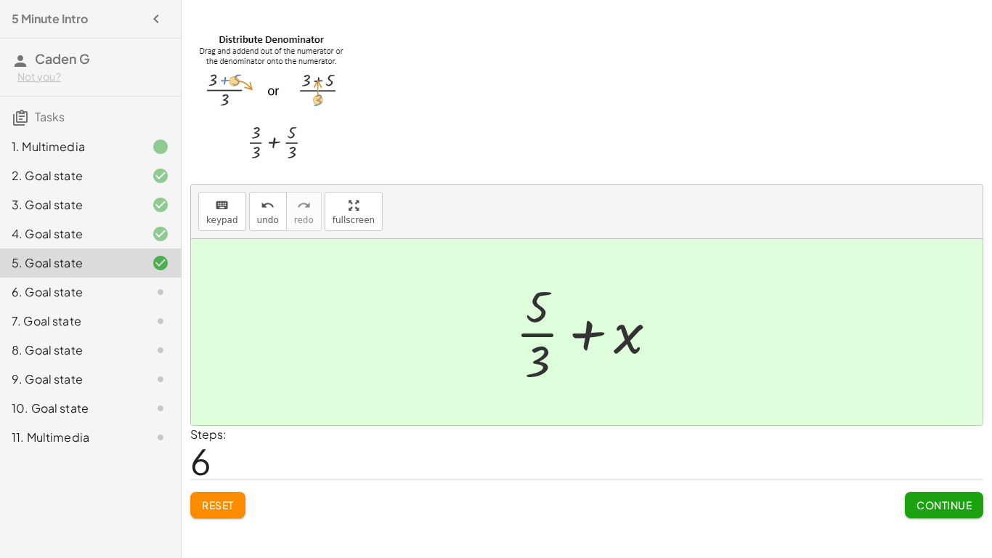
click at [947, 469] on span "Continue" at bounding box center [943, 504] width 55 height 13
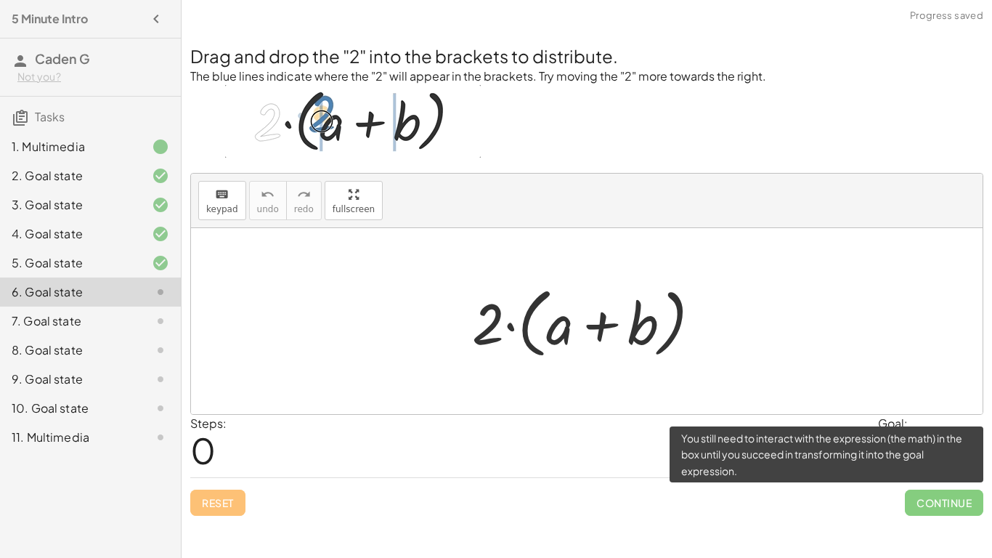
click at [573, 385] on div at bounding box center [586, 321] width 791 height 186
click at [766, 457] on div "Steps: 0 Goal: + · 2 · a + · 2 · b" at bounding box center [586, 446] width 793 height 62
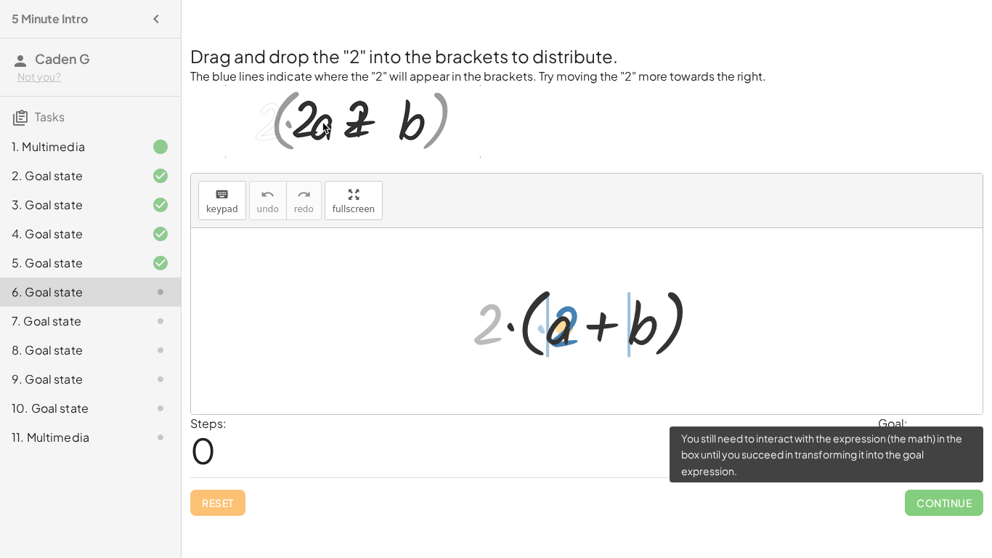
drag, startPoint x: 488, startPoint y: 317, endPoint x: 566, endPoint y: 319, distance: 78.4
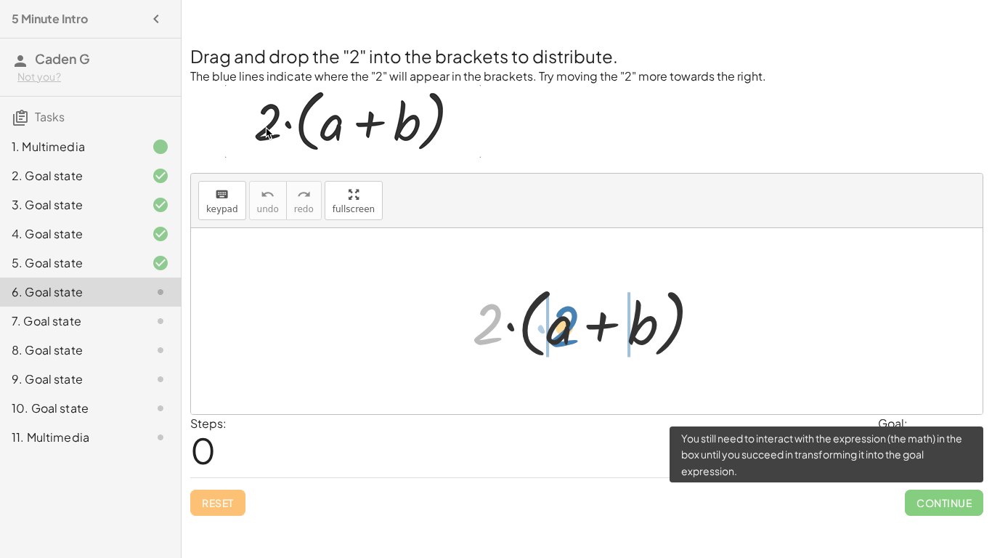
click at [566, 319] on div at bounding box center [592, 320] width 255 height 83
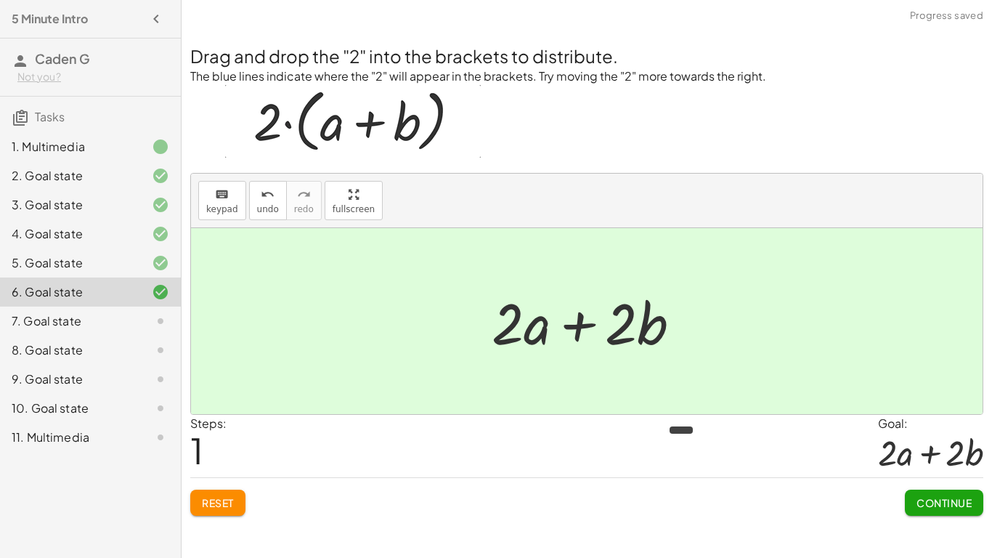
click at [918, 469] on span "Continue" at bounding box center [943, 502] width 55 height 13
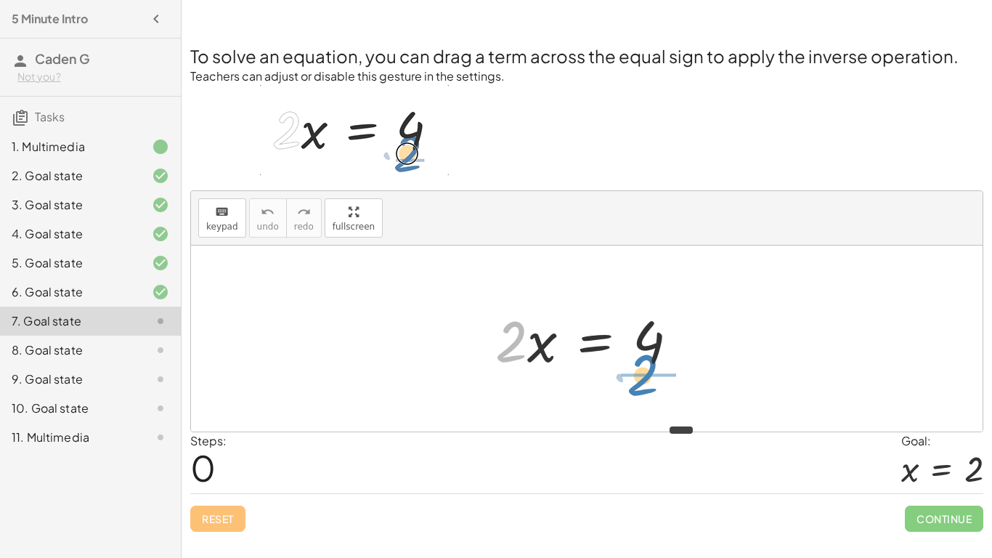
drag, startPoint x: 511, startPoint y: 347, endPoint x: 644, endPoint y: 382, distance: 137.3
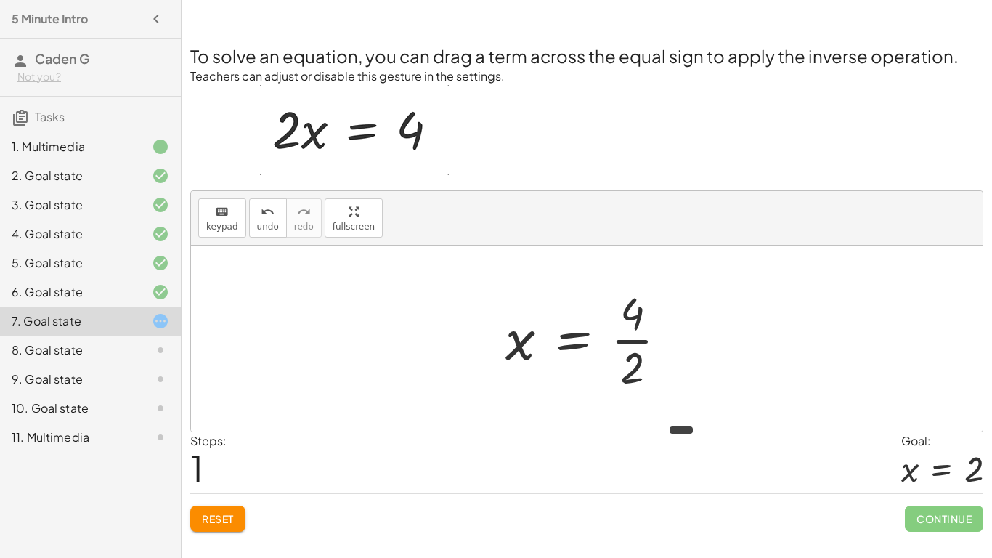
click at [656, 280] on div "· 2 · x = 4 · 2 x = 4 ·" at bounding box center [586, 338] width 206 height 119
drag, startPoint x: 621, startPoint y: 367, endPoint x: 619, endPoint y: 297, distance: 69.8
click at [619, 297] on div at bounding box center [592, 338] width 188 height 112
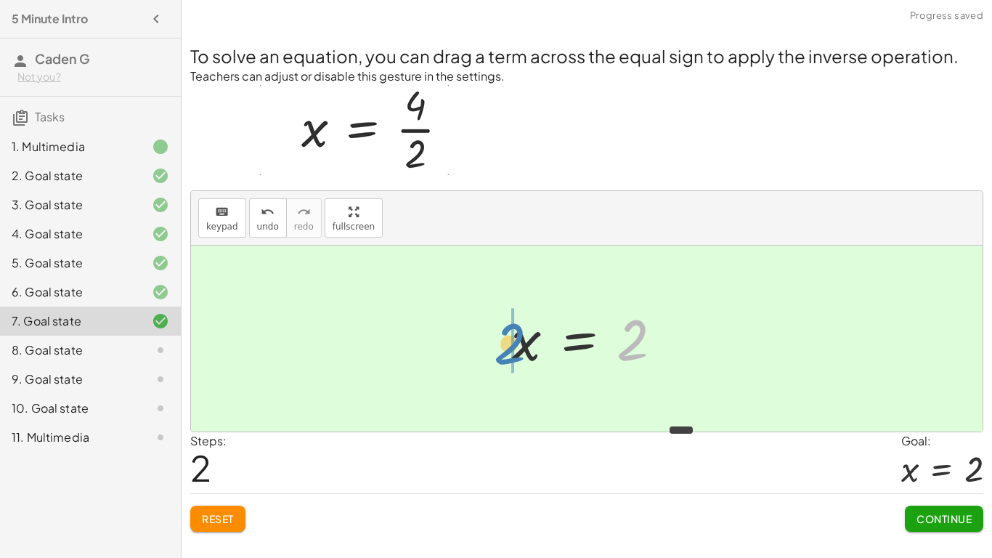
drag, startPoint x: 624, startPoint y: 351, endPoint x: 447, endPoint y: 357, distance: 177.2
click at [447, 357] on div "· 2 · x = 4 x = · 4 · 2 2 x = 2" at bounding box center [586, 338] width 791 height 186
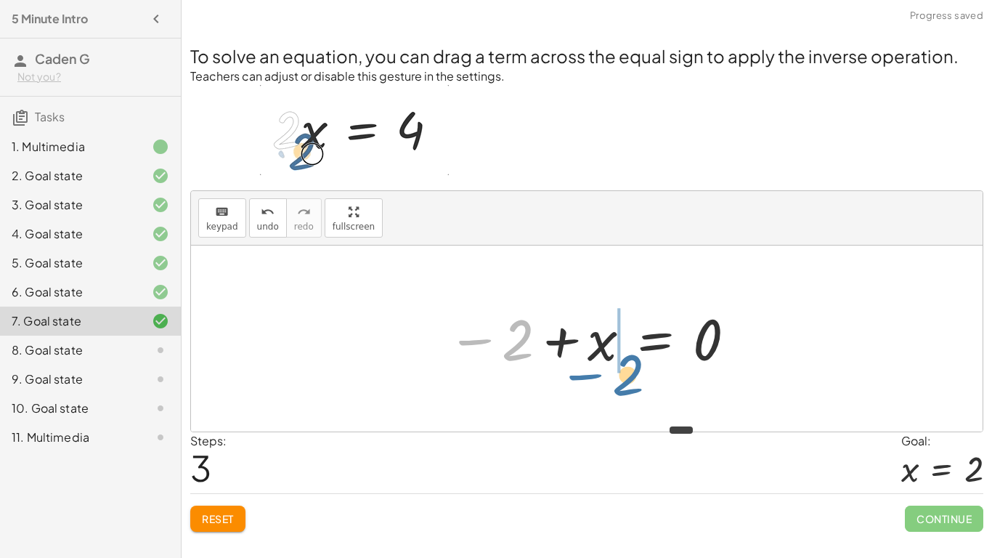
drag, startPoint x: 462, startPoint y: 343, endPoint x: 575, endPoint y: 366, distance: 115.6
click at [575, 366] on div at bounding box center [592, 339] width 305 height 72
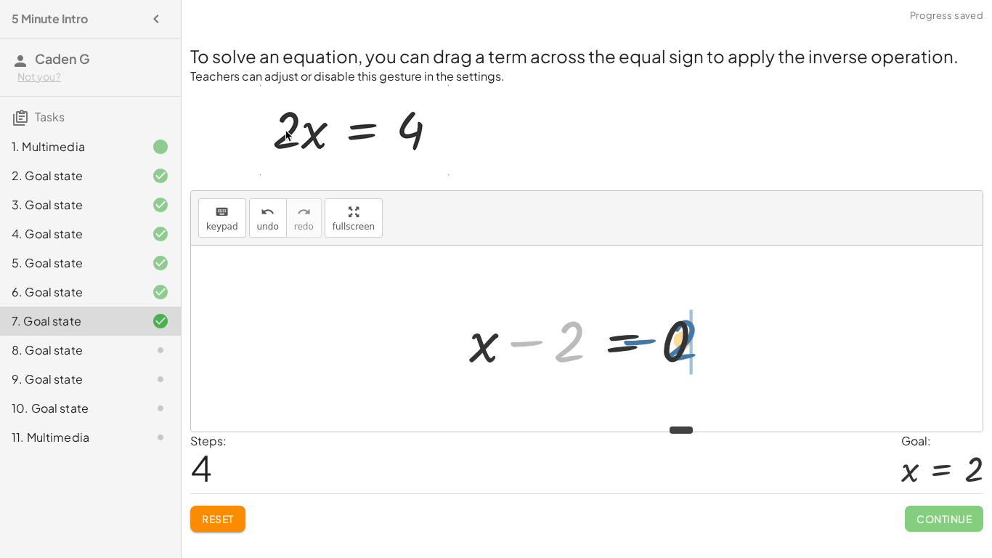
drag, startPoint x: 558, startPoint y: 350, endPoint x: 680, endPoint y: 349, distance: 122.0
click at [680, 349] on div at bounding box center [592, 338] width 261 height 75
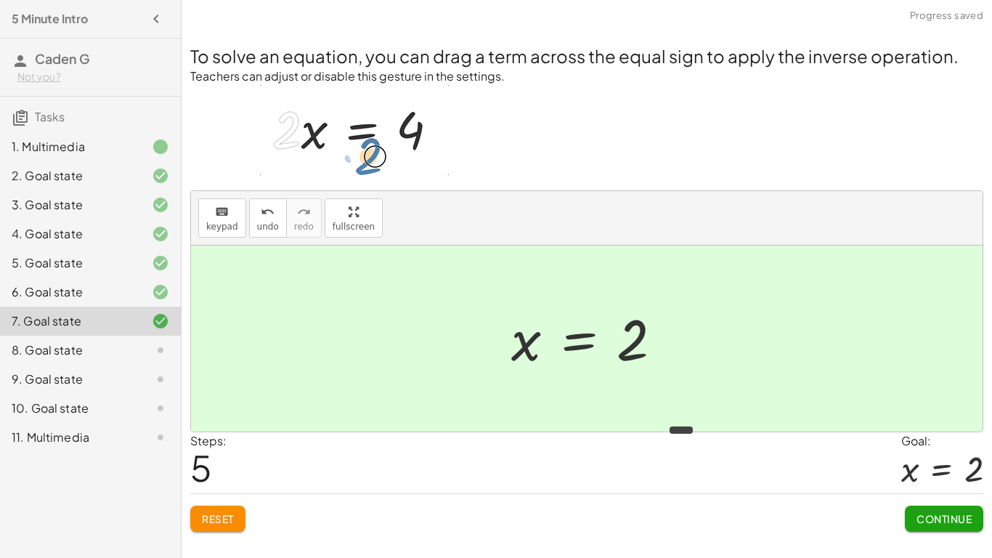
click at [933, 469] on span "Continue" at bounding box center [943, 518] width 55 height 13
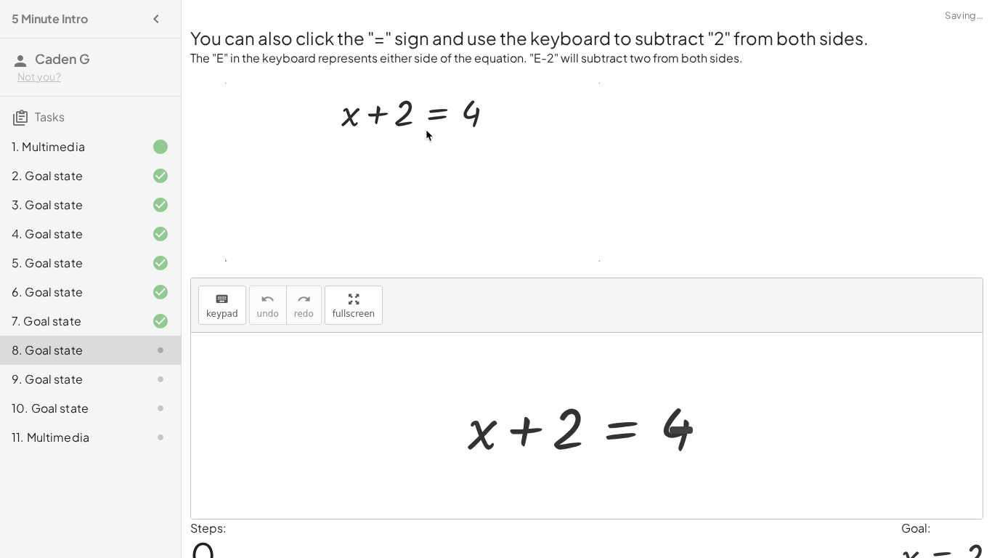
scroll to position [69, 0]
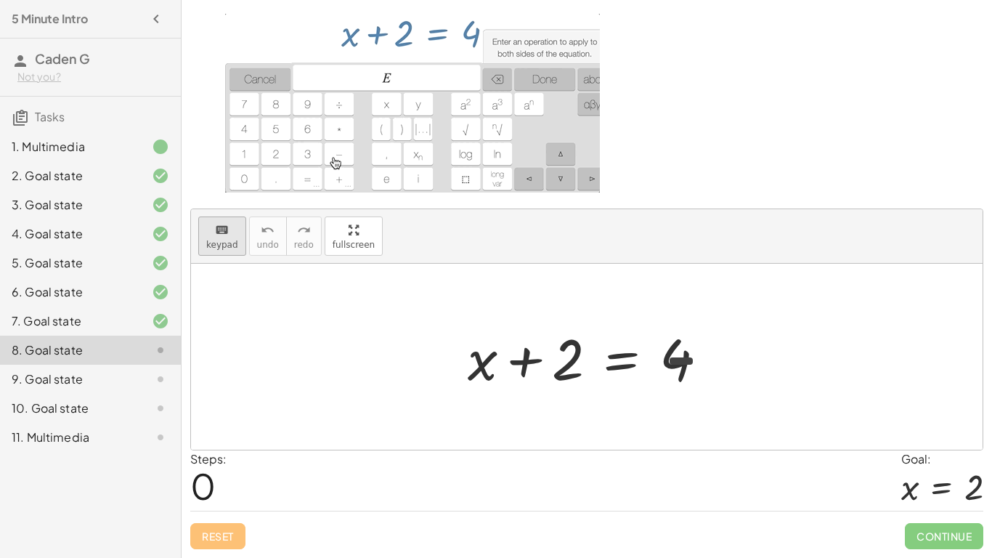
click at [239, 239] on button "keyboard keypad" at bounding box center [222, 235] width 48 height 39
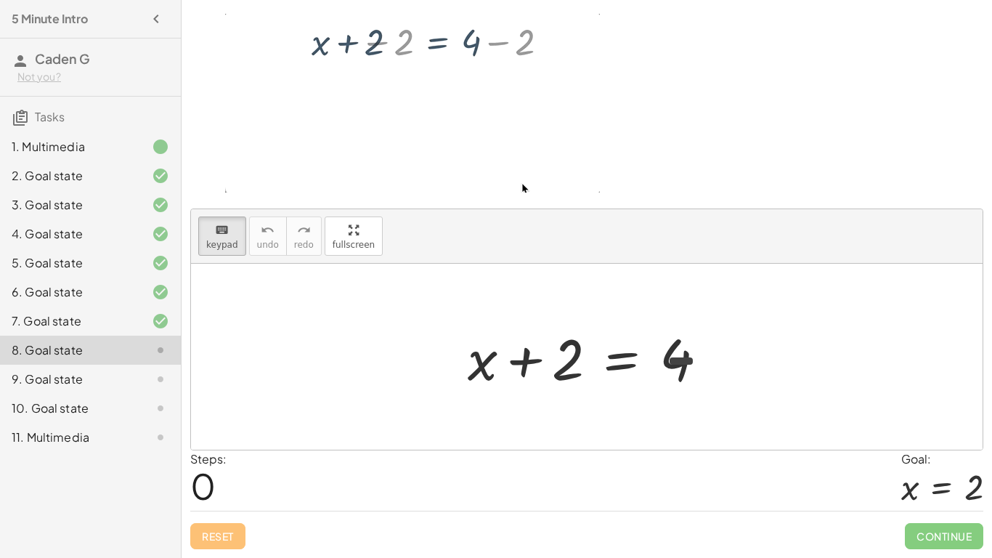
click at [370, 339] on div at bounding box center [586, 357] width 791 height 186
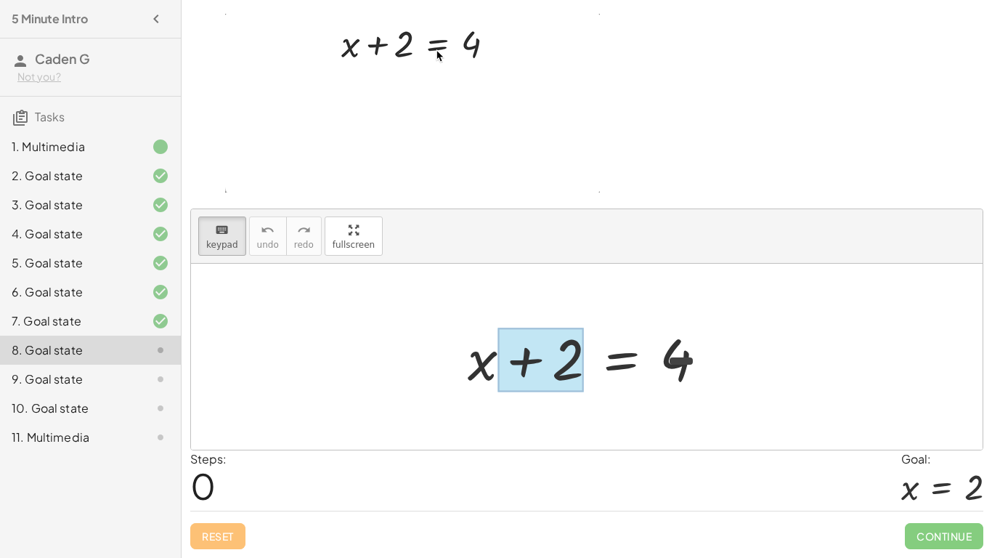
click at [535, 364] on div at bounding box center [540, 359] width 86 height 65
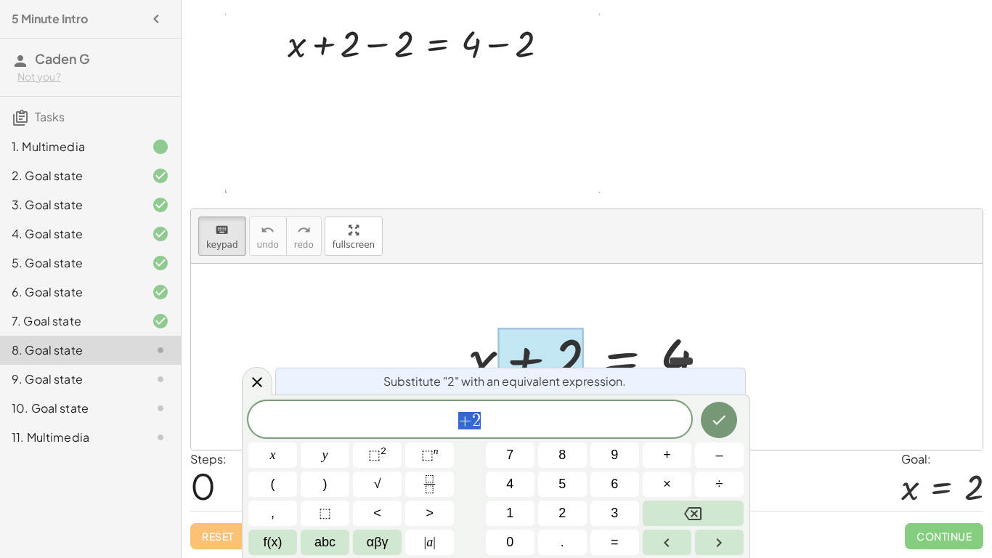
scroll to position [1, 0]
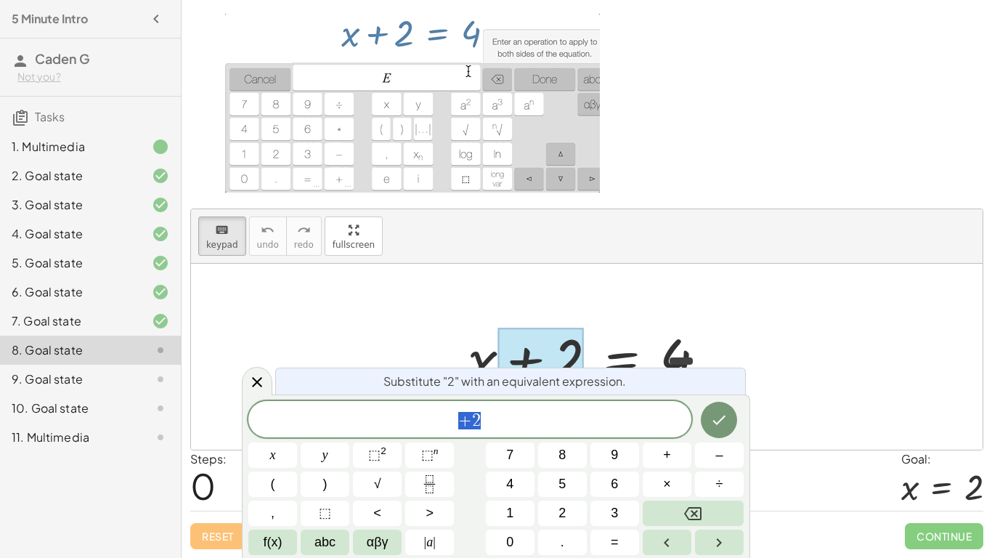
click at [527, 420] on span "+ 2" at bounding box center [469, 420] width 443 height 20
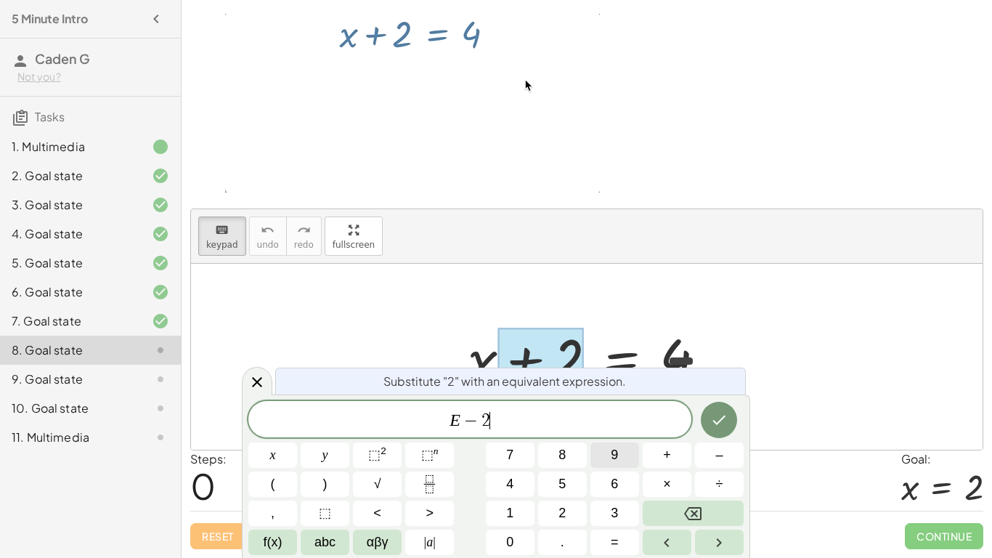
scroll to position [4, 0]
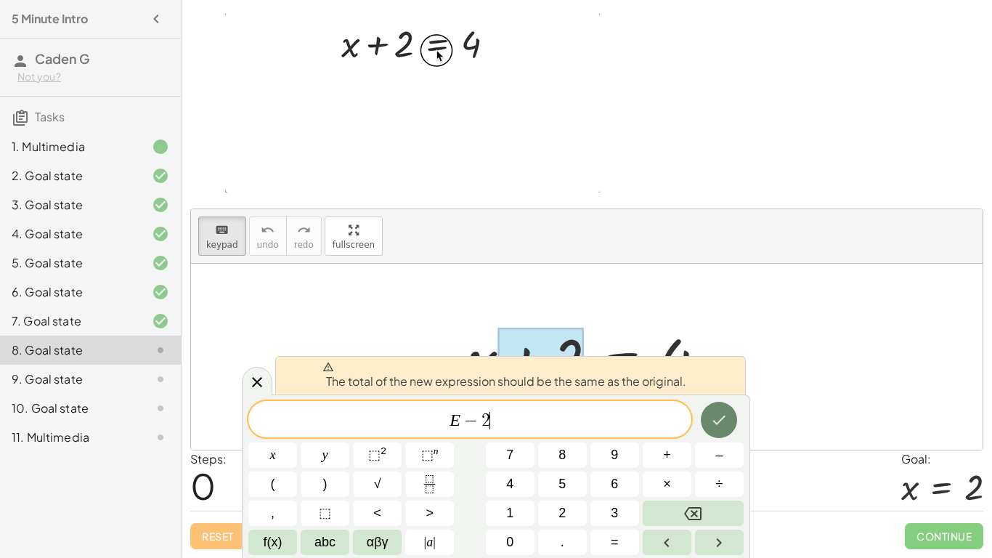
click at [727, 421] on icon "Done" at bounding box center [718, 419] width 17 height 17
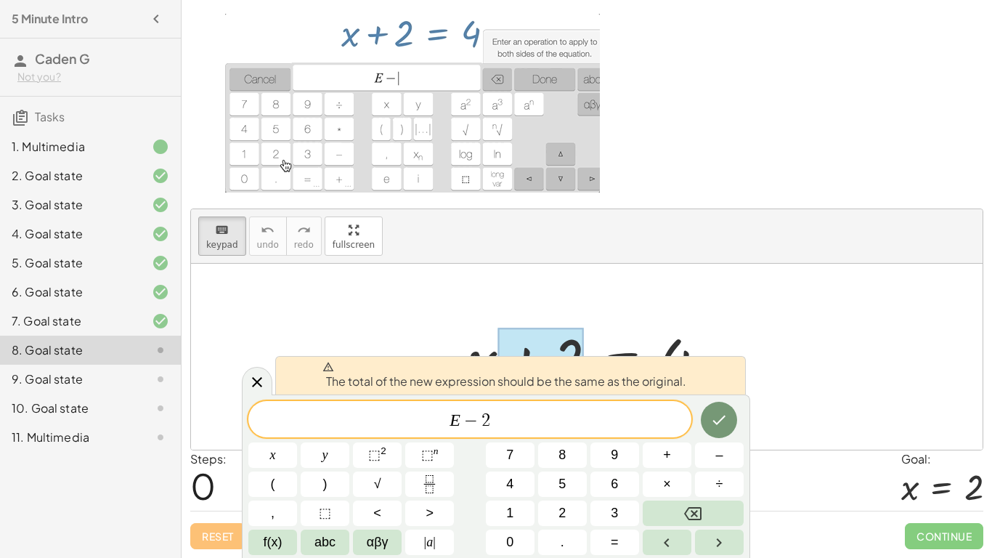
click at [297, 442] on div at bounding box center [272, 454] width 49 height 25
click at [719, 415] on icon "Done" at bounding box center [718, 419] width 17 height 17
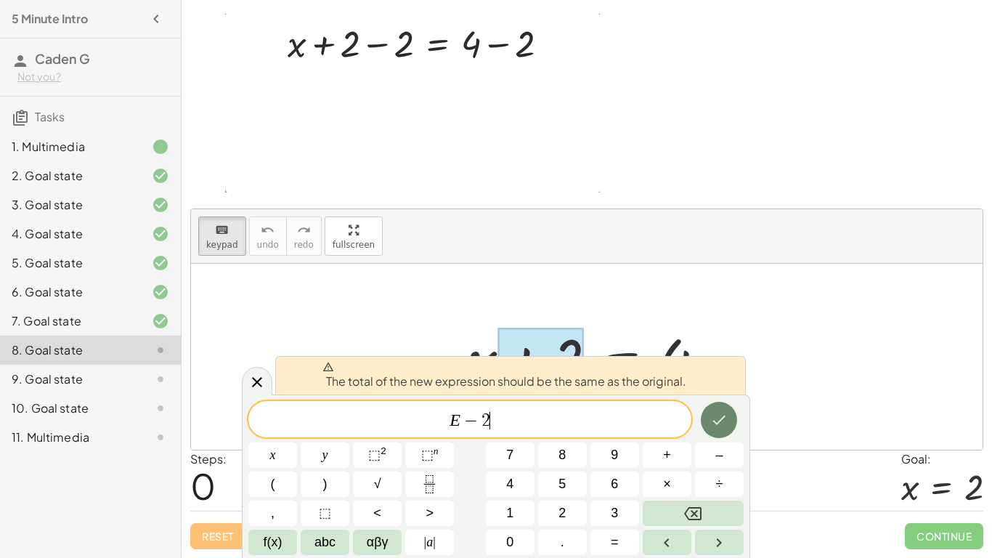
scroll to position [4, 0]
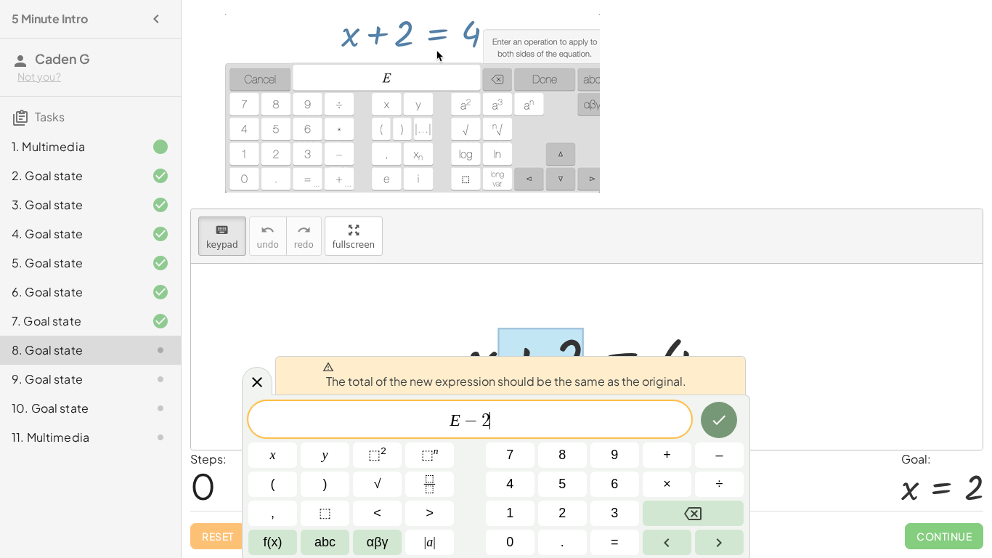
click at [552, 426] on span "E − 2 ​" at bounding box center [469, 420] width 443 height 20
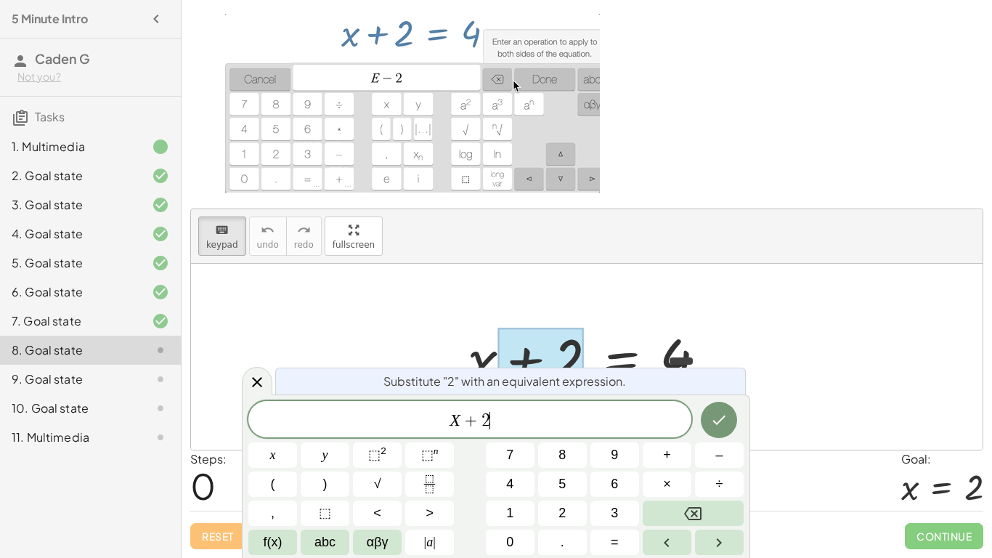
scroll to position [7, 0]
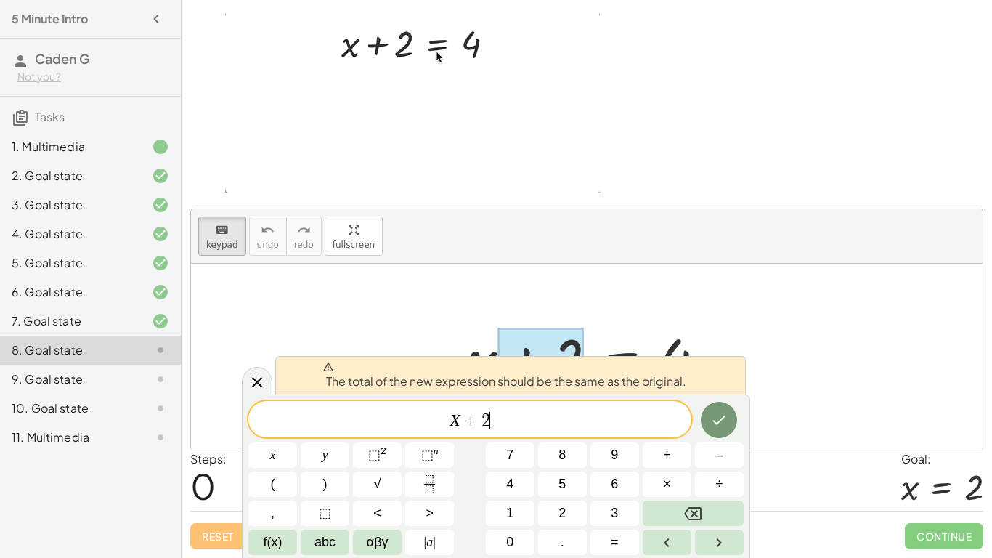
click at [676, 423] on span "X + 2 ​" at bounding box center [469, 420] width 443 height 20
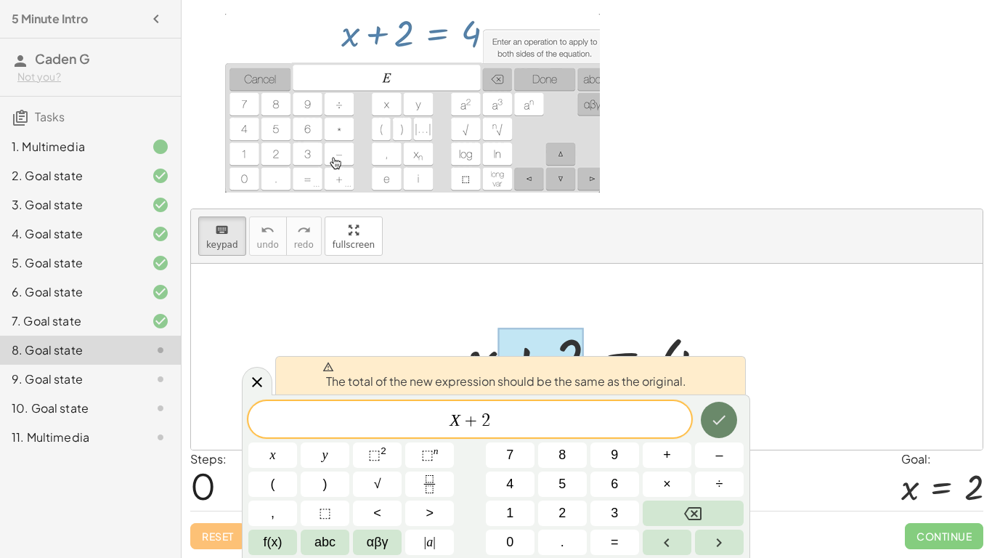
click at [710, 425] on icon "Done" at bounding box center [718, 419] width 17 height 17
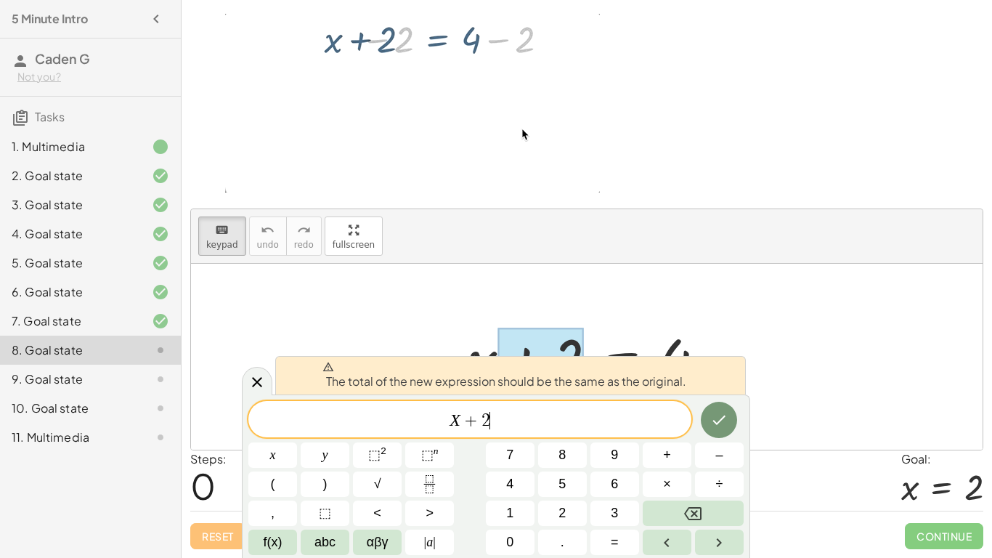
click at [637, 423] on span "X + 2 ​" at bounding box center [469, 420] width 443 height 20
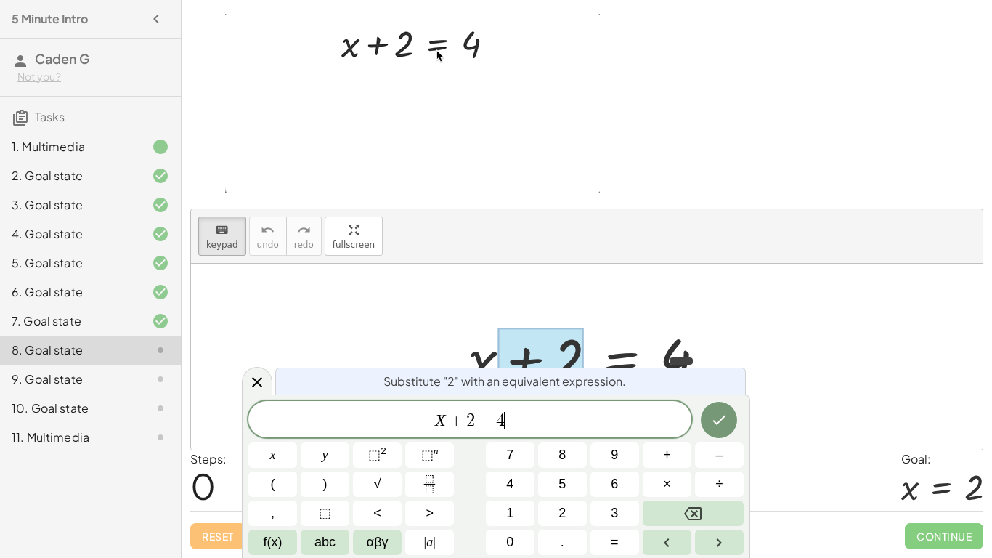
scroll to position [9, 0]
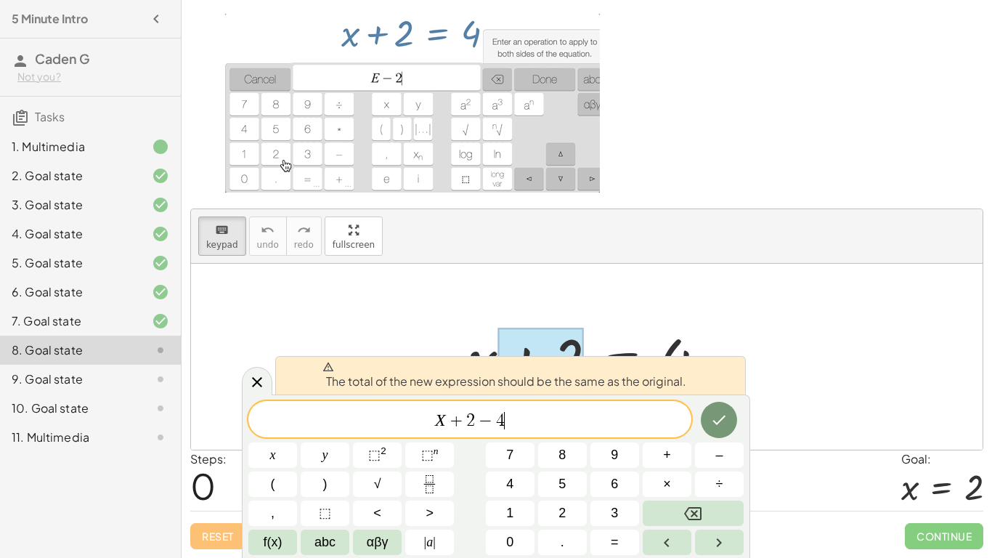
click at [650, 332] on div at bounding box center [592, 356] width 264 height 75
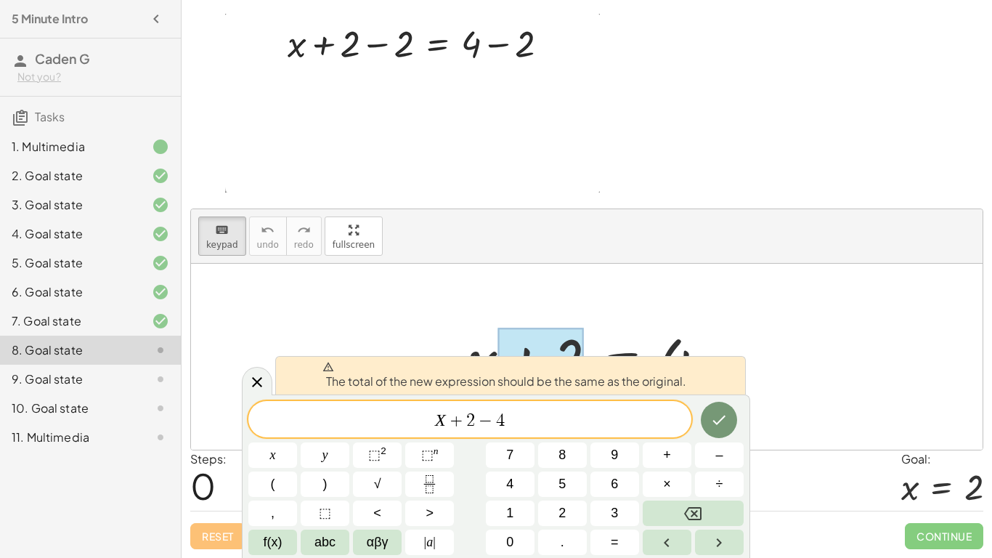
click at [229, 378] on div at bounding box center [586, 357] width 791 height 186
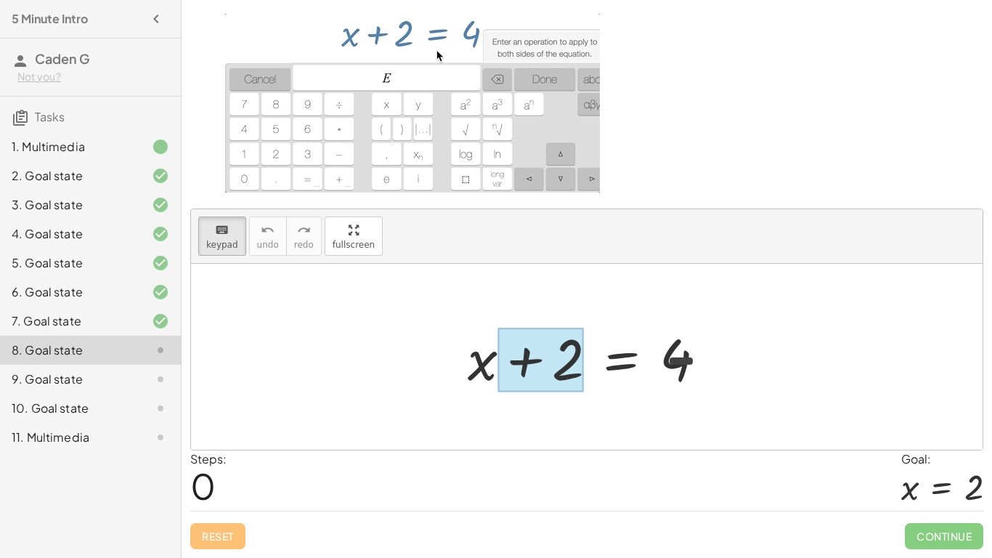
click at [558, 369] on div at bounding box center [540, 359] width 86 height 65
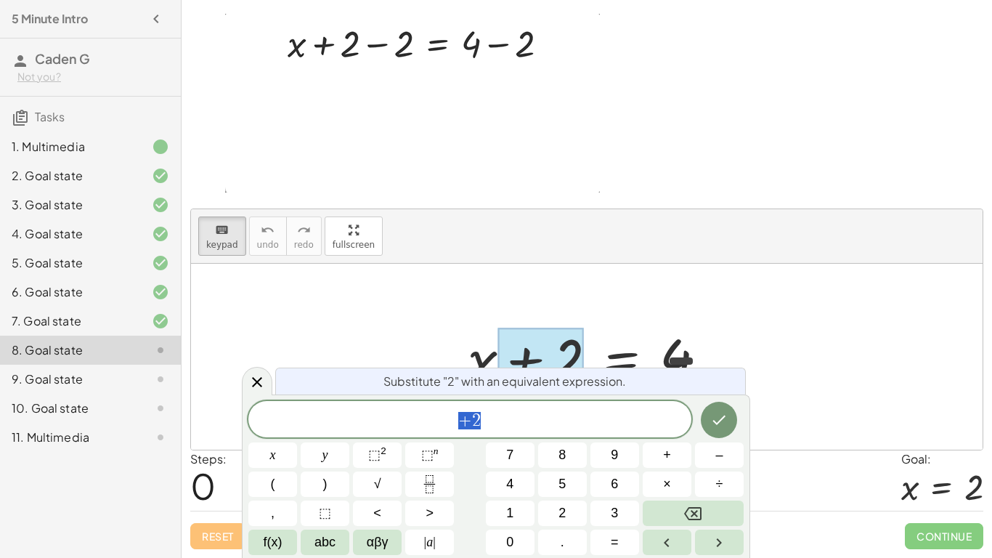
scroll to position [10, 0]
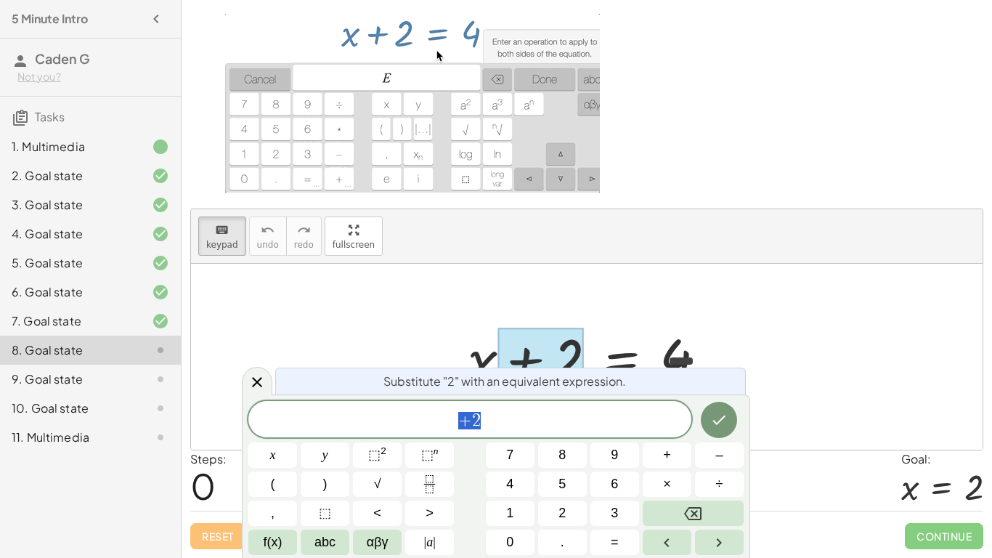
click at [558, 423] on span "+ 2" at bounding box center [469, 420] width 443 height 20
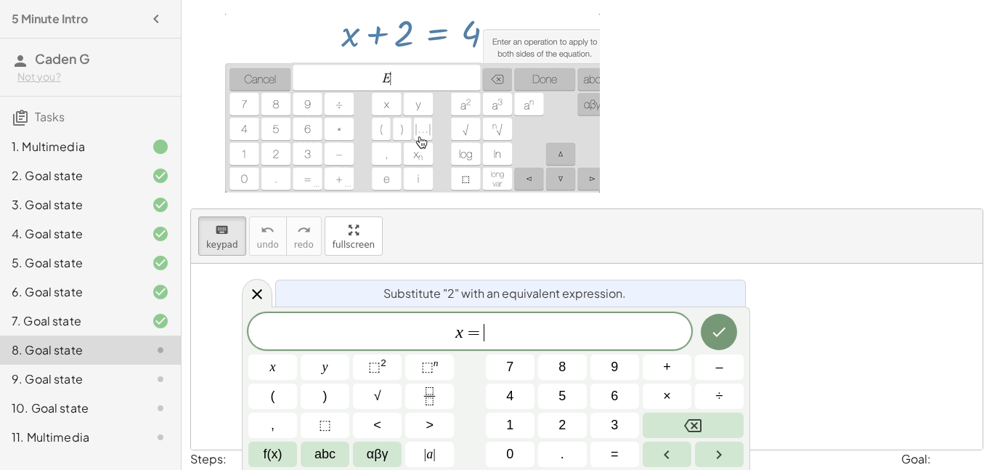
scroll to position [17, 0]
click at [255, 291] on icon at bounding box center [257, 294] width 10 height 10
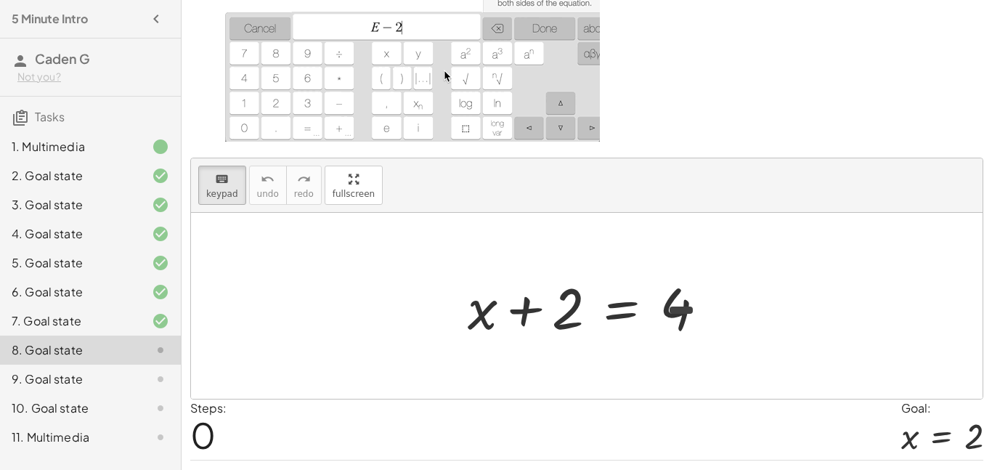
scroll to position [122, 0]
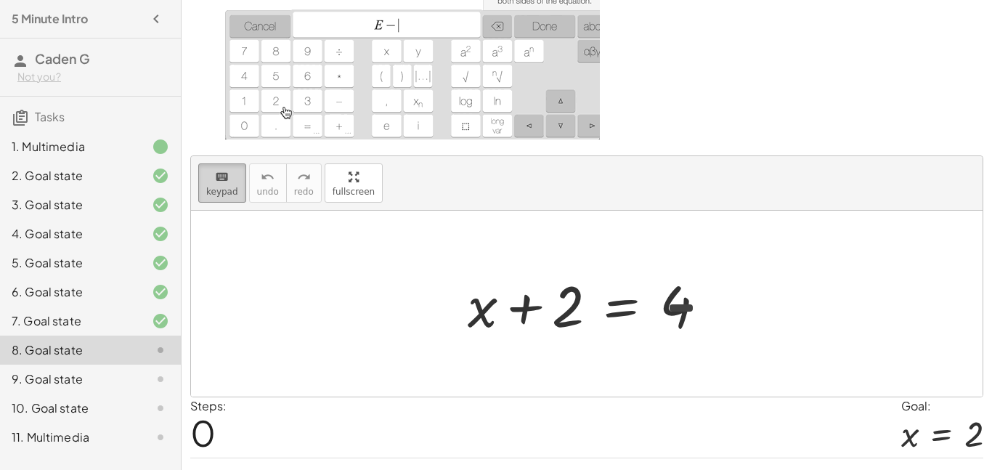
click at [220, 189] on span "keypad" at bounding box center [222, 192] width 32 height 10
click at [211, 187] on span "keypad" at bounding box center [222, 192] width 32 height 10
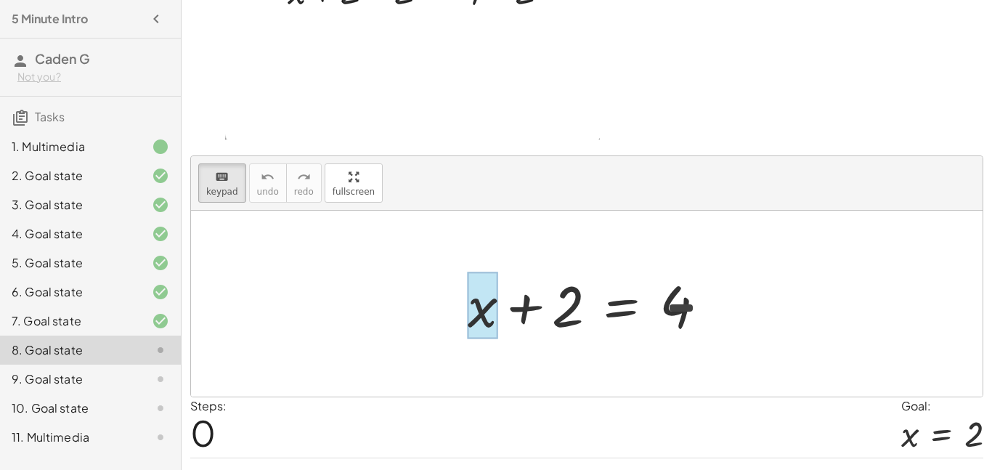
drag, startPoint x: 481, startPoint y: 309, endPoint x: 489, endPoint y: 310, distance: 8.8
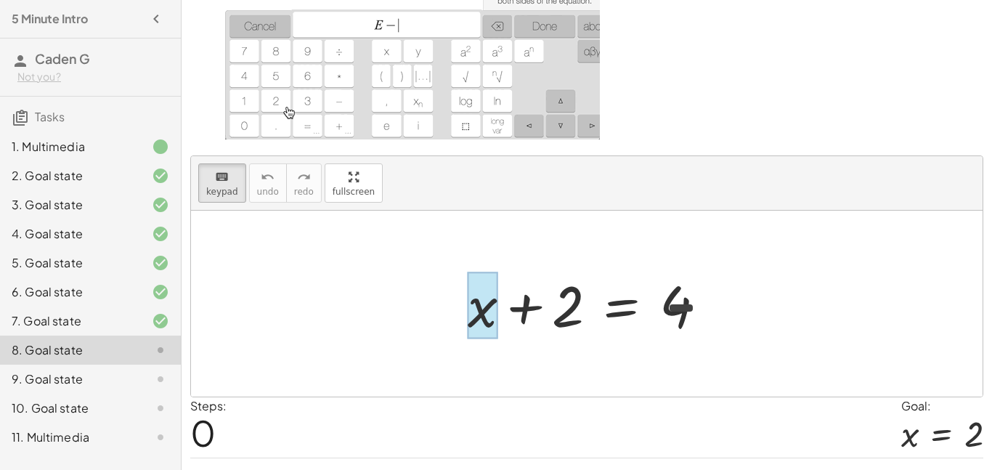
click at [489, 310] on div at bounding box center [483, 306] width 30 height 68
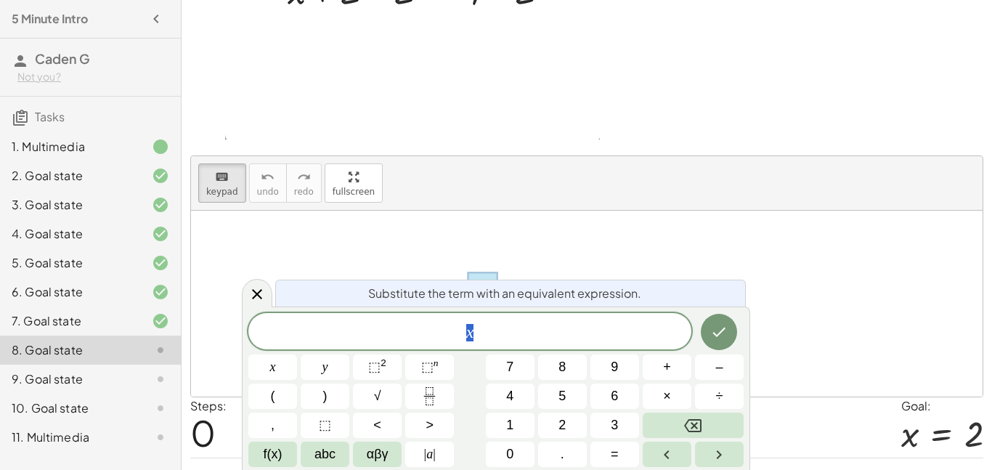
click at [513, 279] on div "Substitute the term with an equivalent expression." at bounding box center [510, 292] width 470 height 27
click at [240, 290] on div at bounding box center [586, 304] width 791 height 186
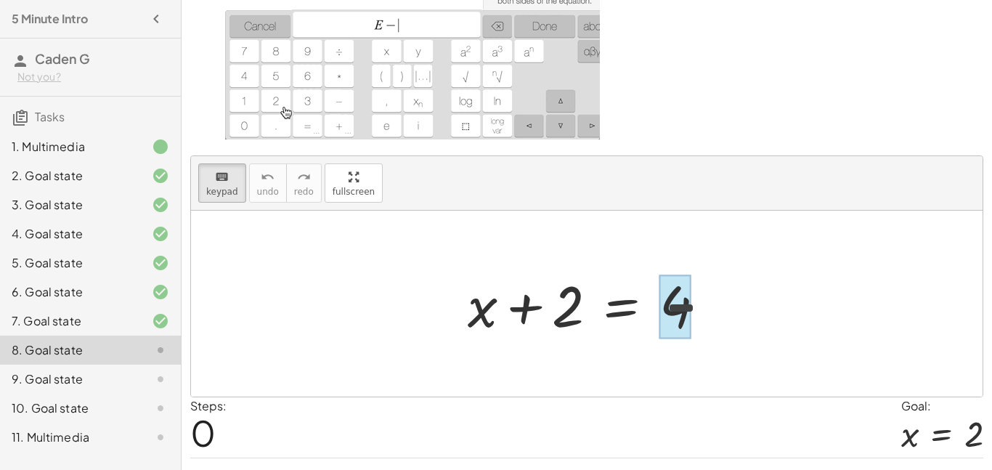
drag, startPoint x: 555, startPoint y: 304, endPoint x: 678, endPoint y: 301, distance: 122.7
click at [555, 298] on div at bounding box center [592, 303] width 264 height 75
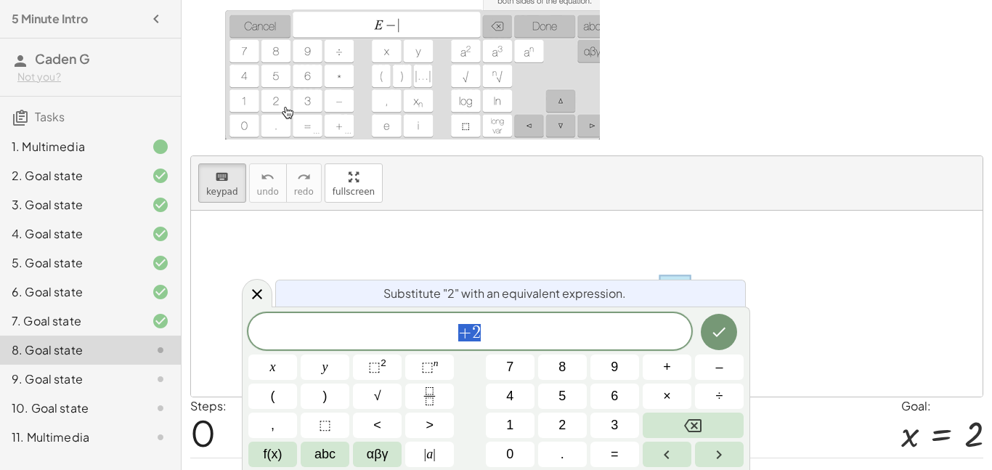
click at [532, 330] on span "+ 2" at bounding box center [469, 332] width 443 height 20
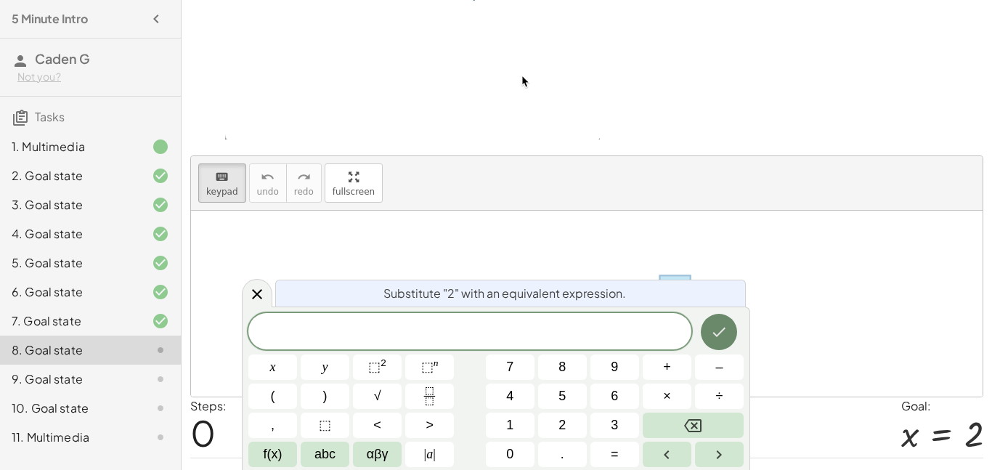
click at [707, 328] on button "Done" at bounding box center [719, 332] width 36 height 36
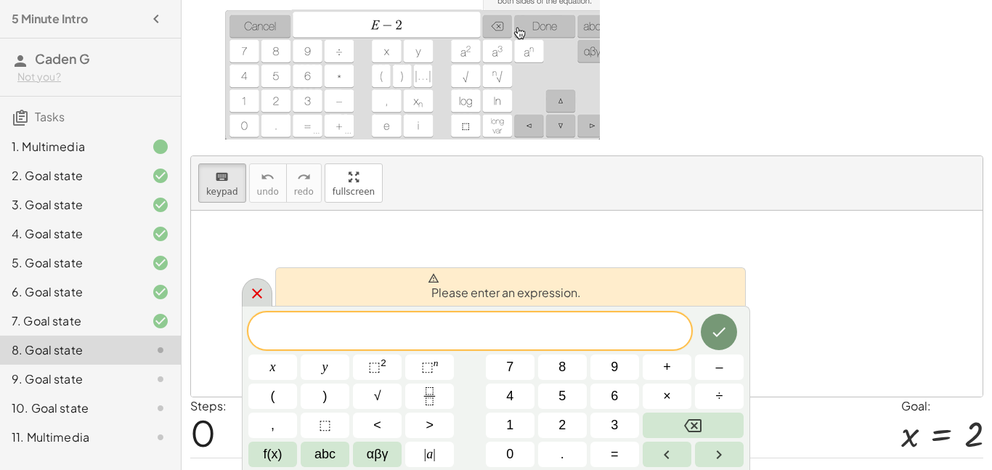
click at [259, 296] on icon at bounding box center [257, 293] width 10 height 10
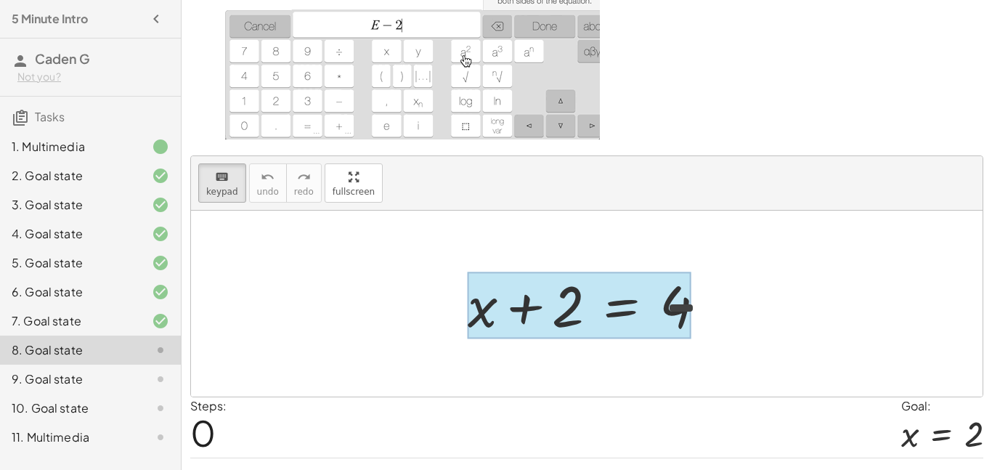
click at [653, 329] on div at bounding box center [580, 306] width 224 height 68
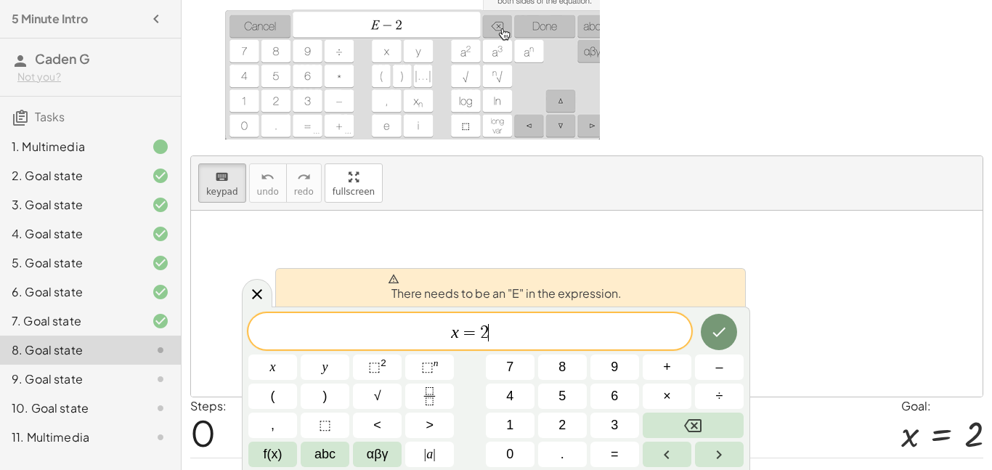
click at [694, 308] on div "There needs to be an "E" in the expression. x = 2 ​ x y ⬚ 2 ⬚ n 7 8 9 + – ( ) √…" at bounding box center [496, 387] width 508 height 163
click at [248, 295] on icon at bounding box center [256, 293] width 17 height 17
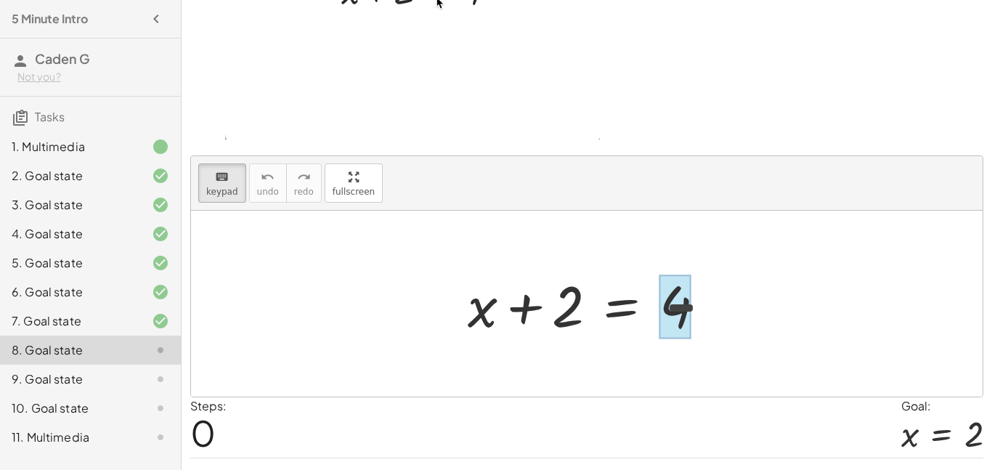
drag, startPoint x: 526, startPoint y: 319, endPoint x: 685, endPoint y: 299, distance: 159.5
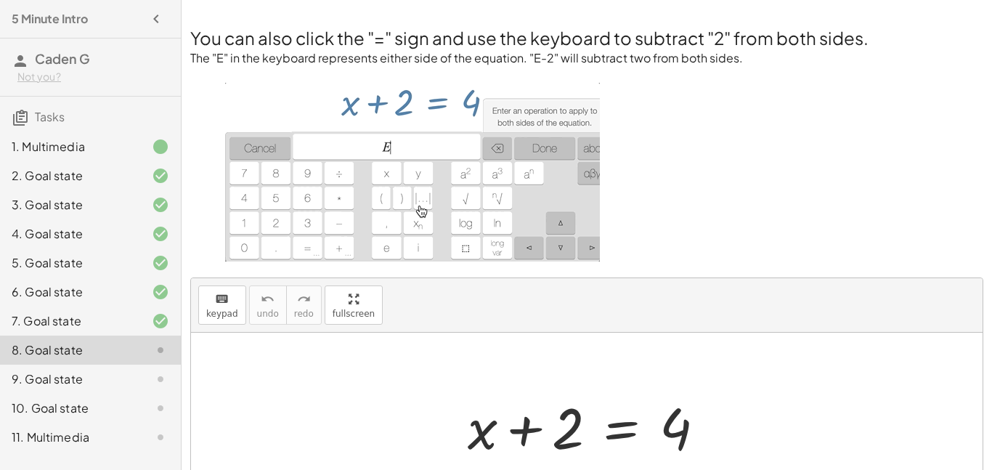
scroll to position [157, 0]
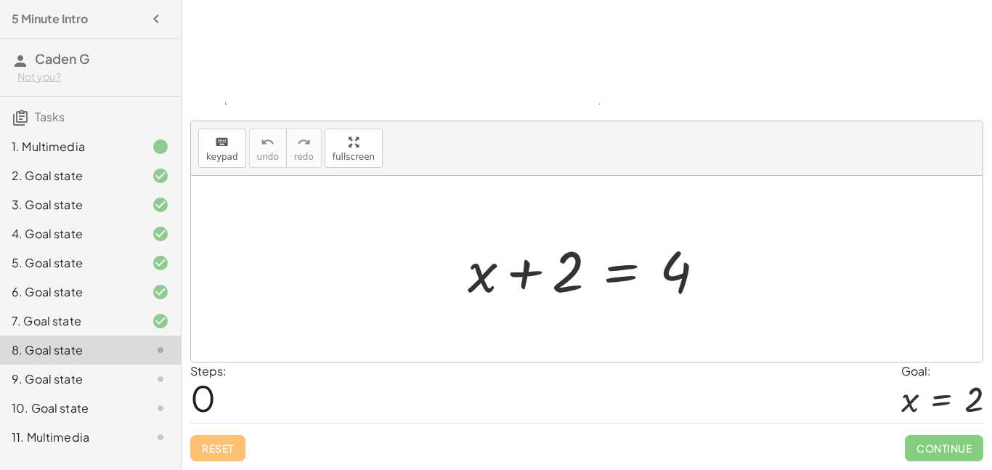
click at [640, 253] on div at bounding box center [592, 269] width 264 height 75
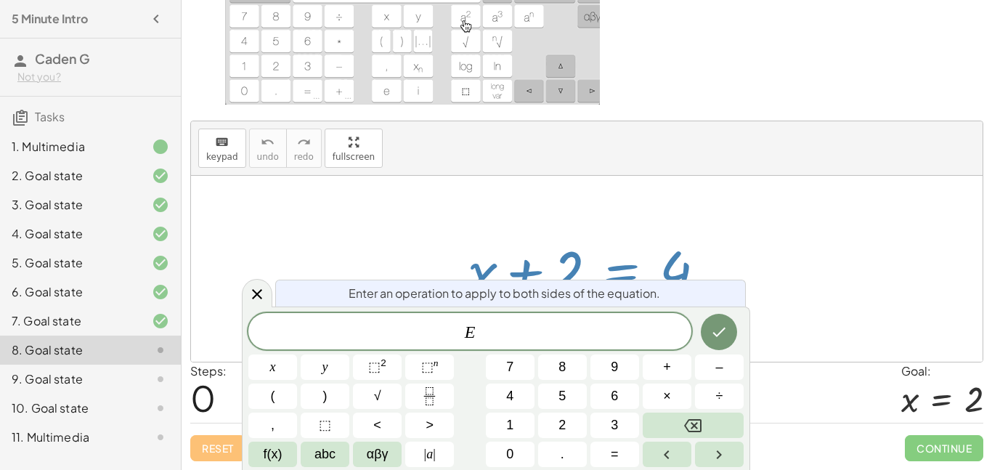
scroll to position [0, 0]
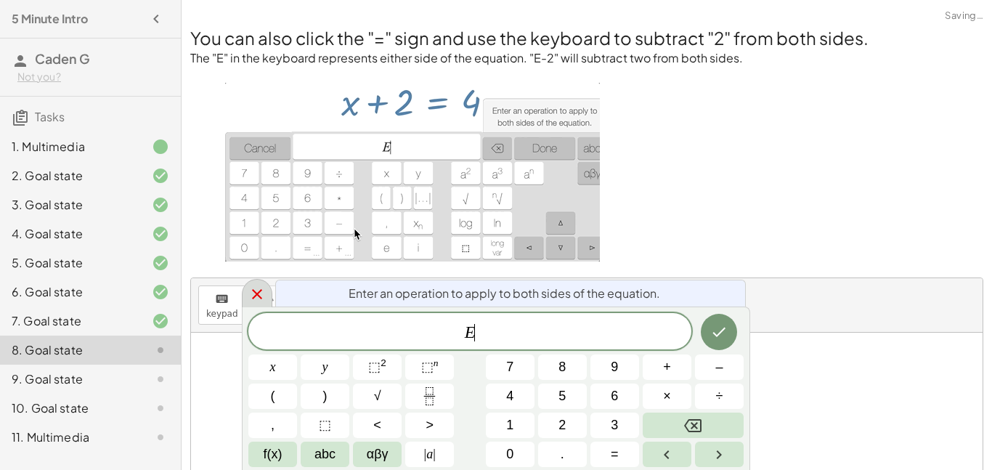
click at [249, 291] on icon at bounding box center [256, 293] width 17 height 17
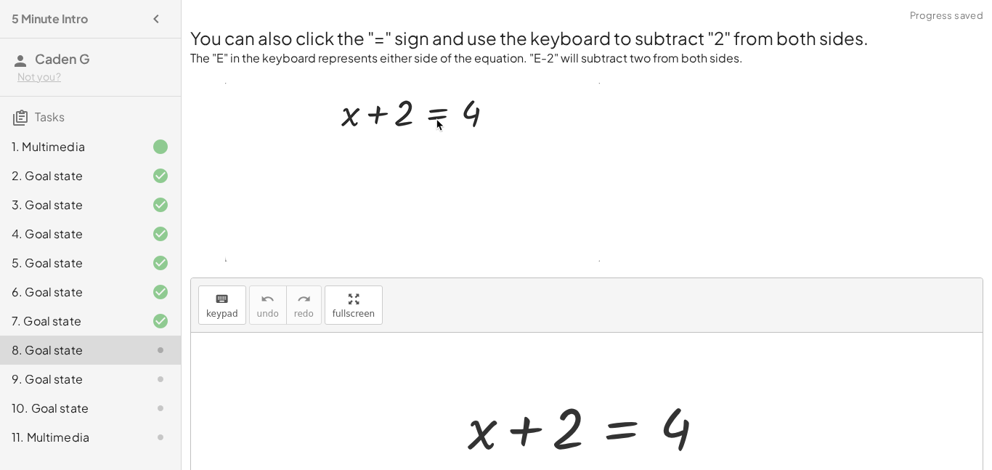
click at [620, 439] on div at bounding box center [592, 425] width 264 height 75
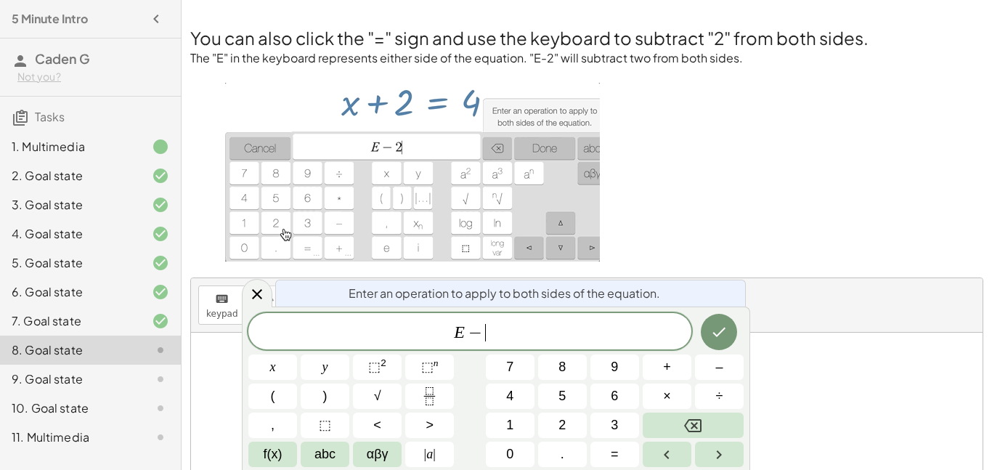
scroll to position [7, 0]
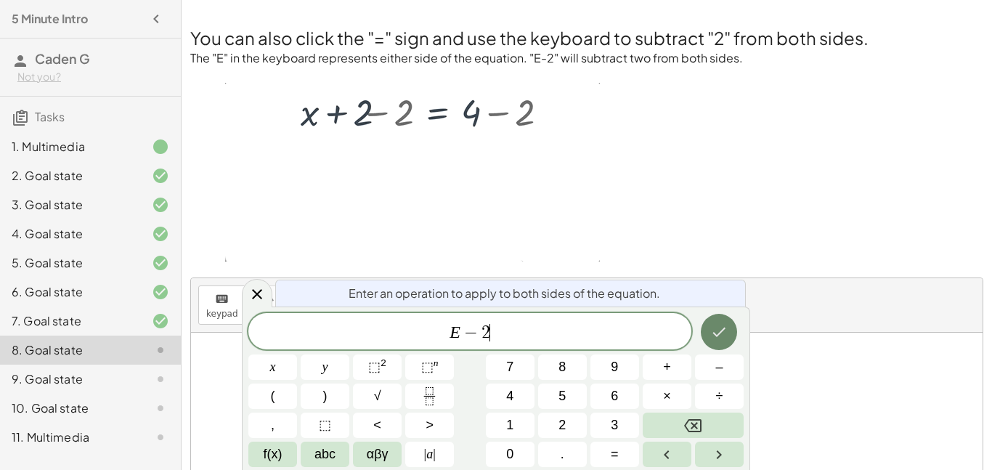
click at [703, 335] on button "Done" at bounding box center [719, 332] width 36 height 36
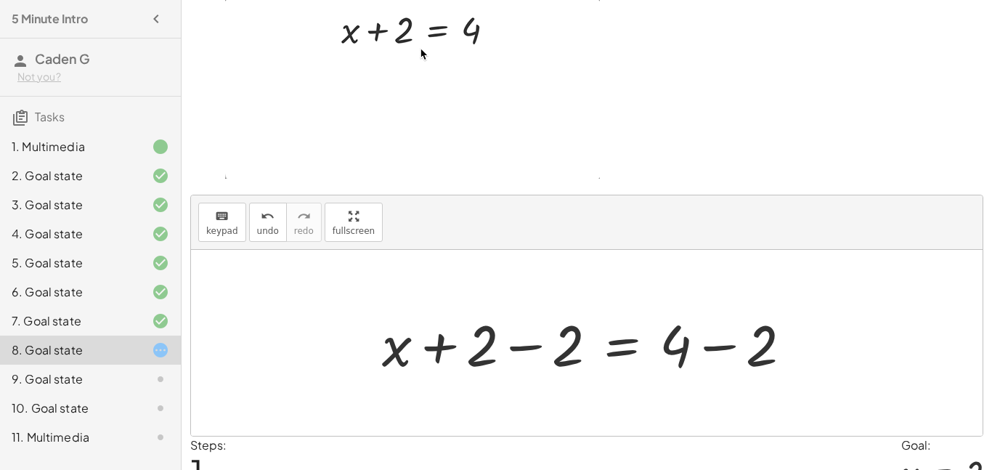
scroll to position [157, 0]
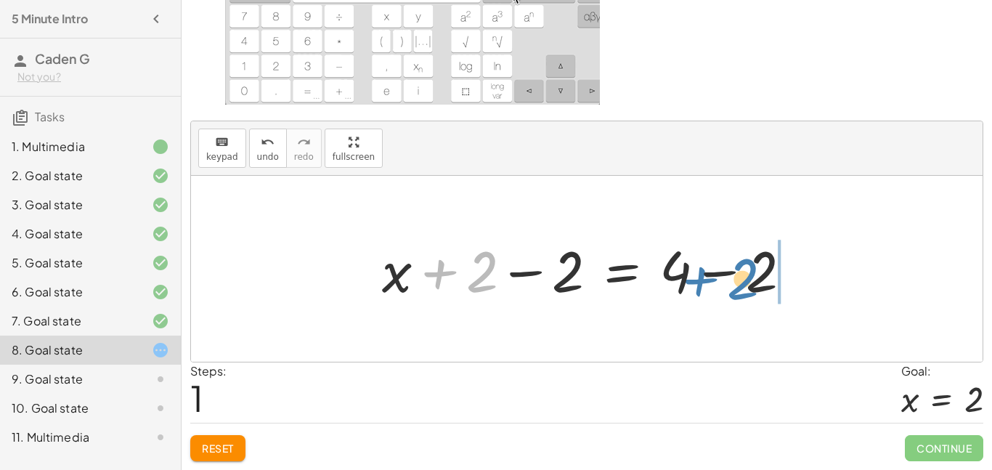
drag, startPoint x: 481, startPoint y: 270, endPoint x: 748, endPoint y: 279, distance: 266.6
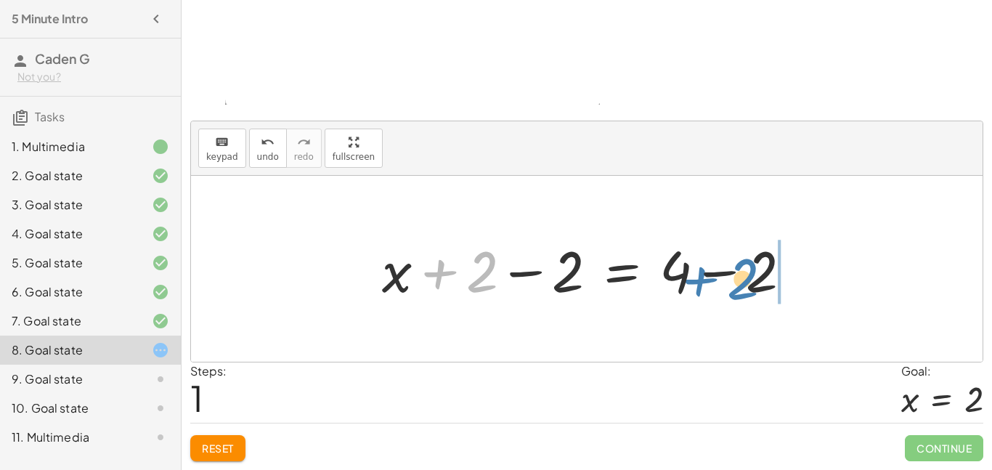
click at [748, 279] on div at bounding box center [593, 269] width 436 height 75
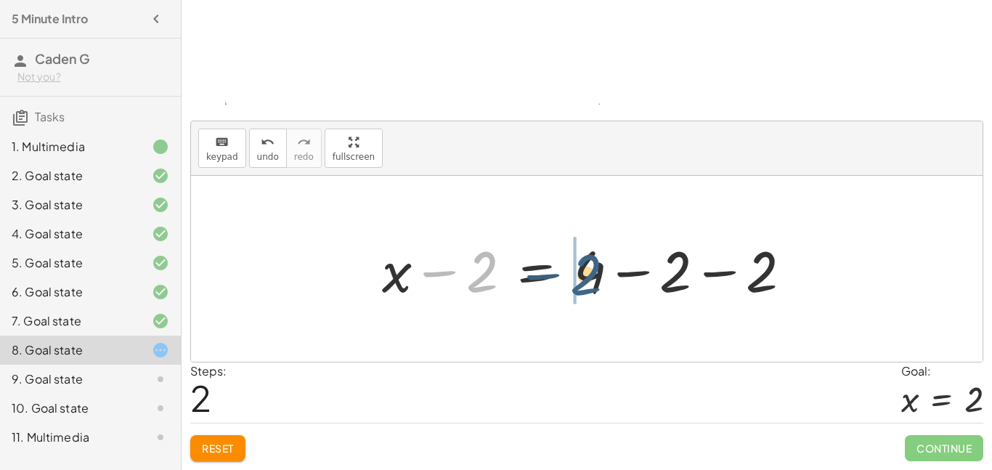
drag, startPoint x: 487, startPoint y: 279, endPoint x: 597, endPoint y: 282, distance: 110.4
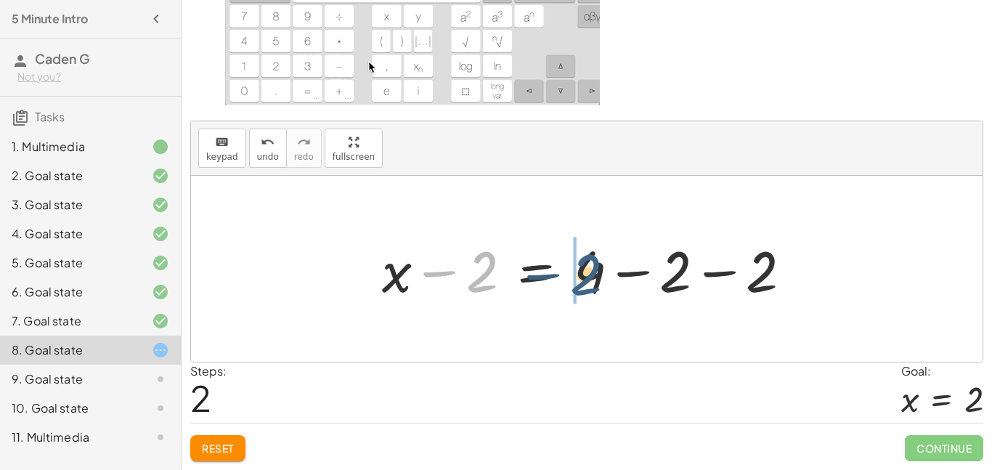
click at [597, 282] on div at bounding box center [593, 269] width 436 height 75
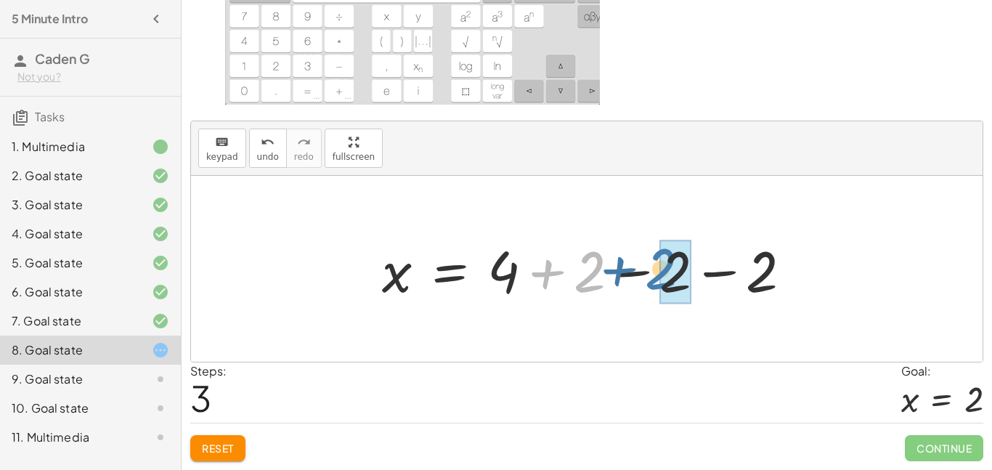
drag, startPoint x: 587, startPoint y: 271, endPoint x: 671, endPoint y: 266, distance: 84.3
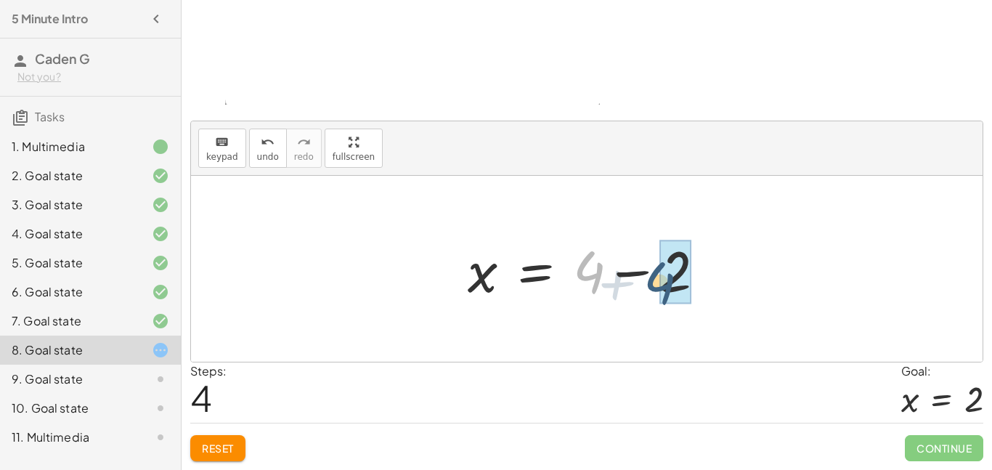
drag, startPoint x: 590, startPoint y: 274, endPoint x: 666, endPoint y: 282, distance: 76.7
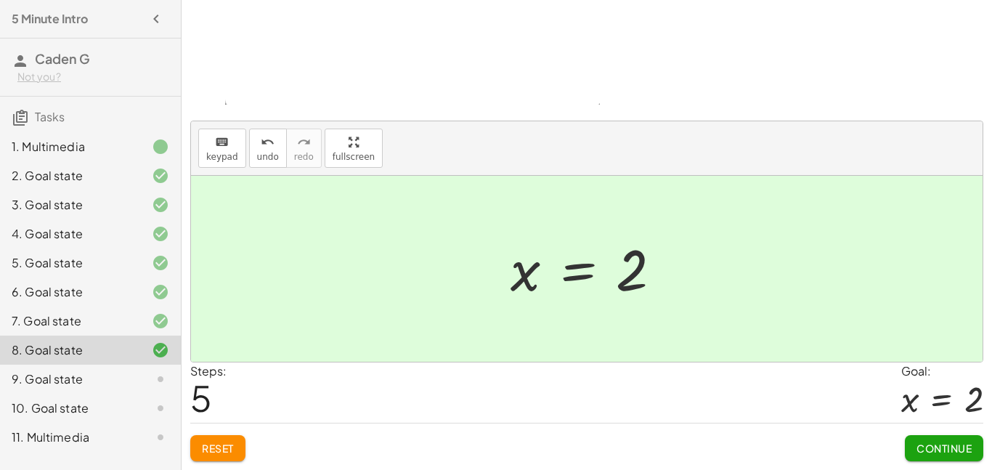
click at [929, 441] on span "Continue" at bounding box center [943, 447] width 55 height 13
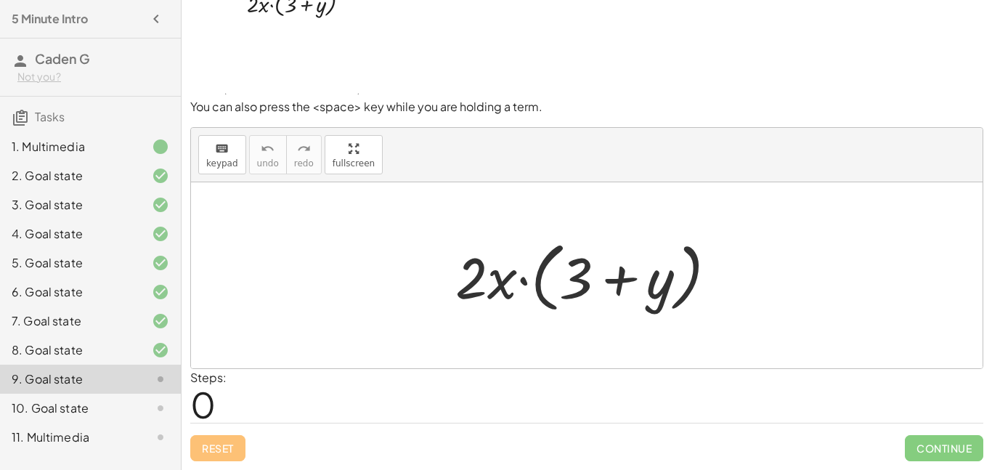
scroll to position [0, 0]
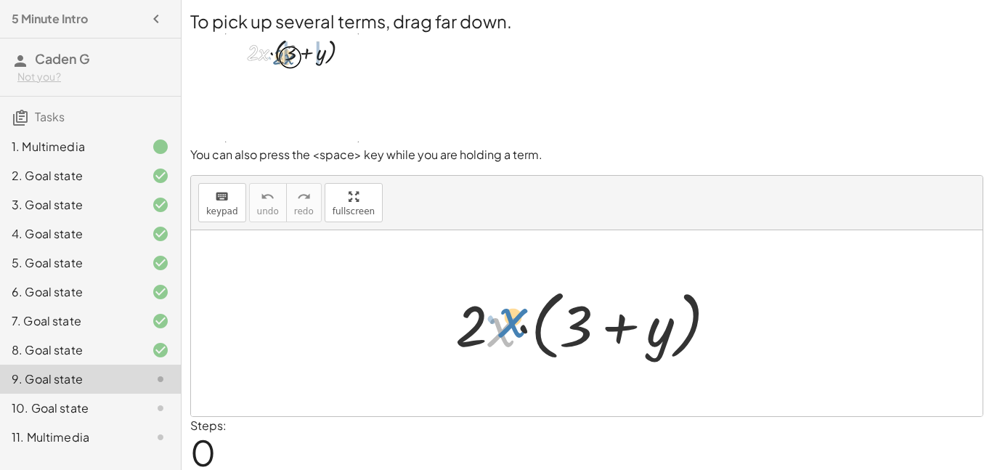
click at [497, 327] on div at bounding box center [591, 323] width 287 height 83
drag, startPoint x: 468, startPoint y: 319, endPoint x: 469, endPoint y: 332, distance: 13.9
click at [469, 332] on div at bounding box center [591, 323] width 287 height 83
drag, startPoint x: 491, startPoint y: 332, endPoint x: 464, endPoint y: 332, distance: 27.6
click at [464, 332] on div at bounding box center [591, 323] width 287 height 83
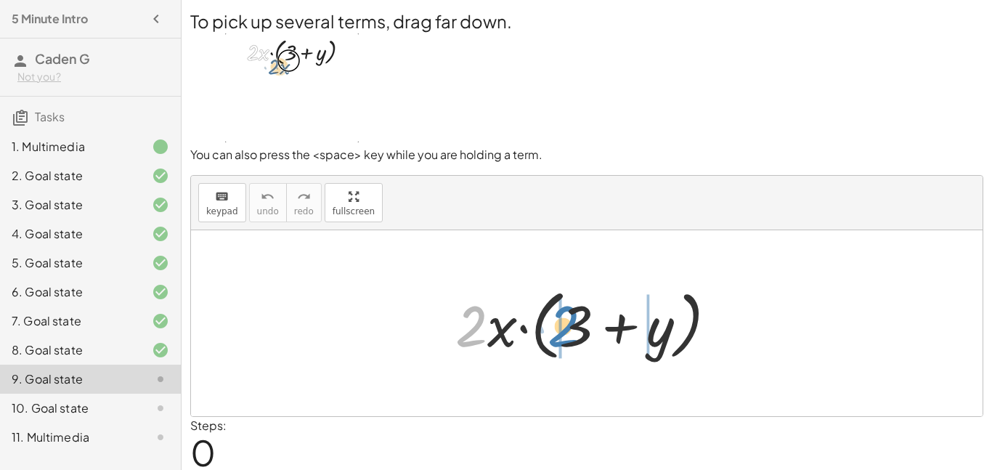
drag, startPoint x: 484, startPoint y: 302, endPoint x: 576, endPoint y: 301, distance: 92.2
click at [576, 301] on div at bounding box center [591, 323] width 287 height 83
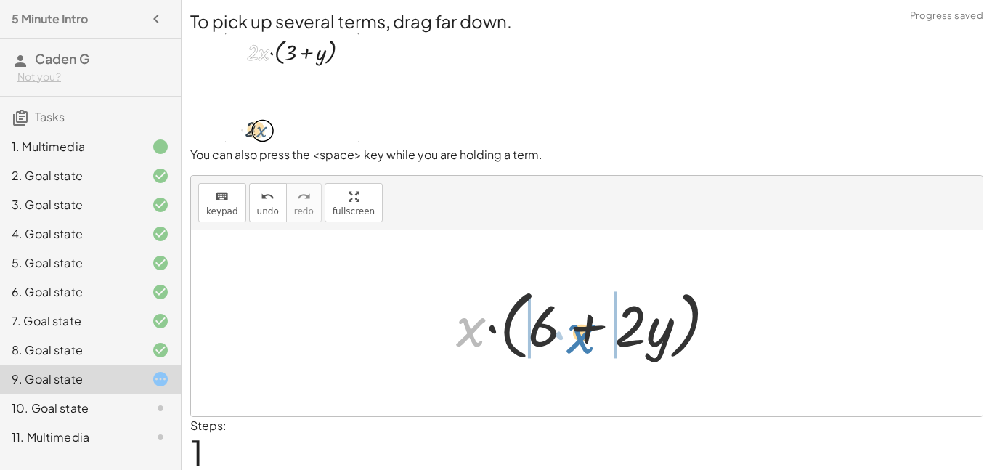
drag, startPoint x: 453, startPoint y: 327, endPoint x: 567, endPoint y: 334, distance: 114.2
click at [567, 334] on div at bounding box center [592, 323] width 287 height 83
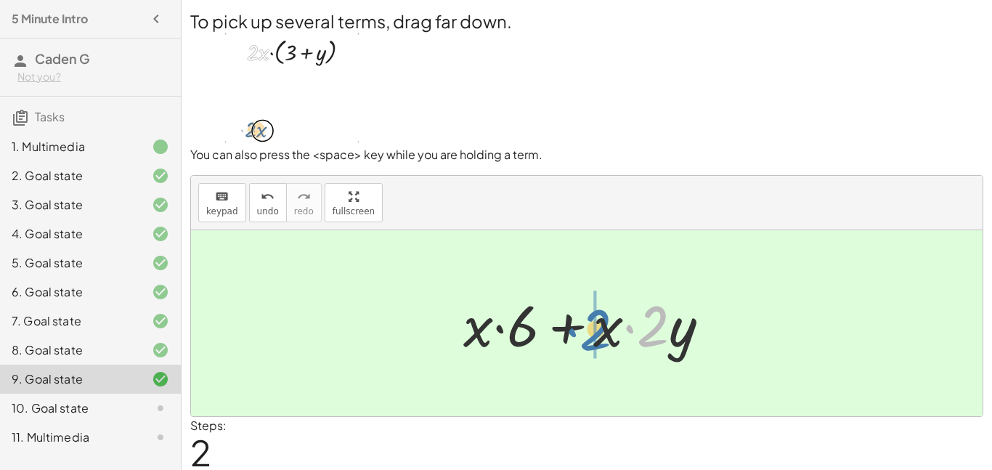
drag, startPoint x: 645, startPoint y: 333, endPoint x: 586, endPoint y: 337, distance: 58.9
click at [586, 337] on div at bounding box center [592, 323] width 273 height 75
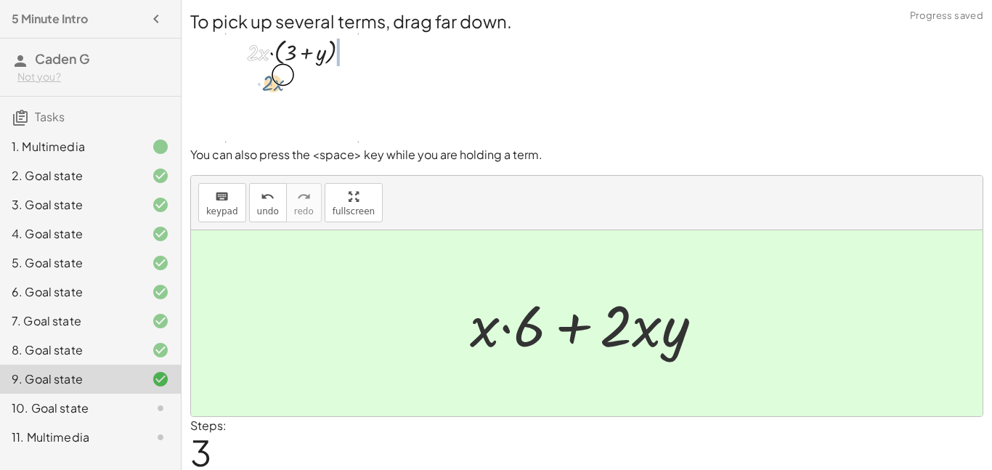
scroll to position [48, 0]
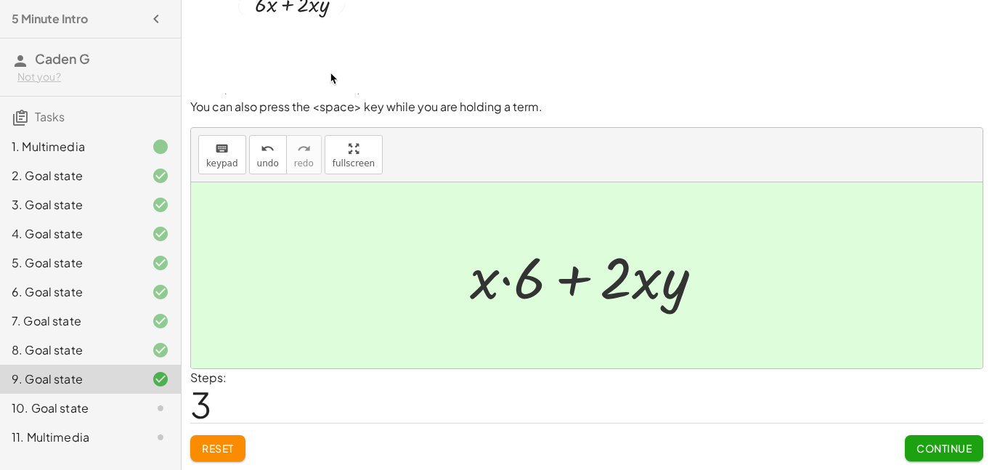
click at [919, 448] on span "Continue" at bounding box center [943, 447] width 55 height 13
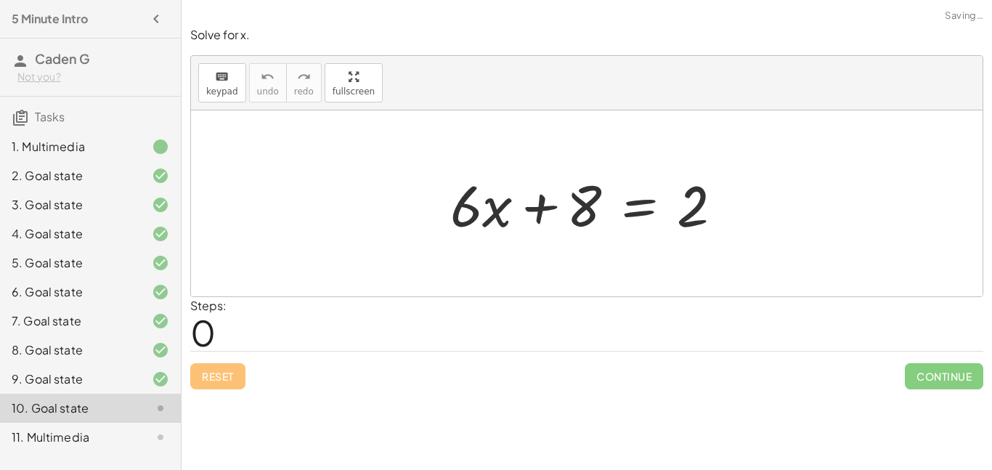
scroll to position [0, 0]
drag, startPoint x: 577, startPoint y: 209, endPoint x: 691, endPoint y: 215, distance: 114.1
click at [691, 215] on div at bounding box center [592, 203] width 298 height 75
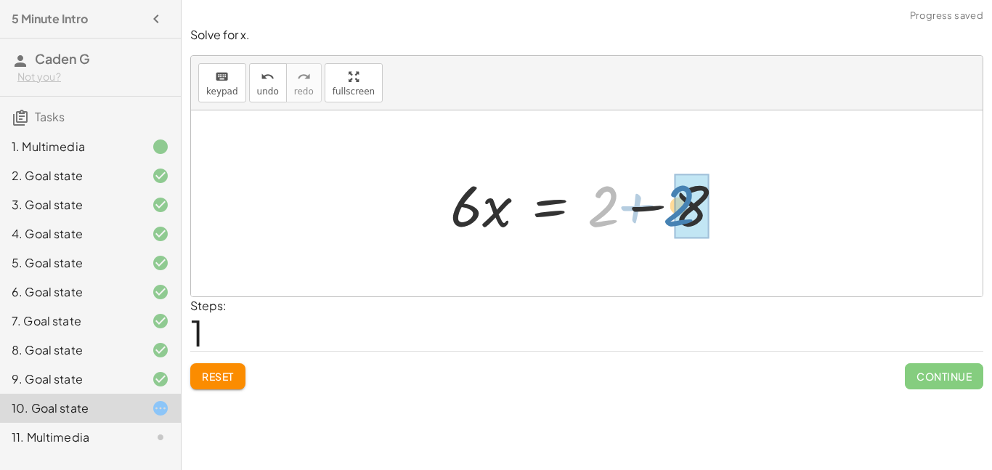
drag, startPoint x: 611, startPoint y: 206, endPoint x: 690, endPoint y: 205, distance: 79.9
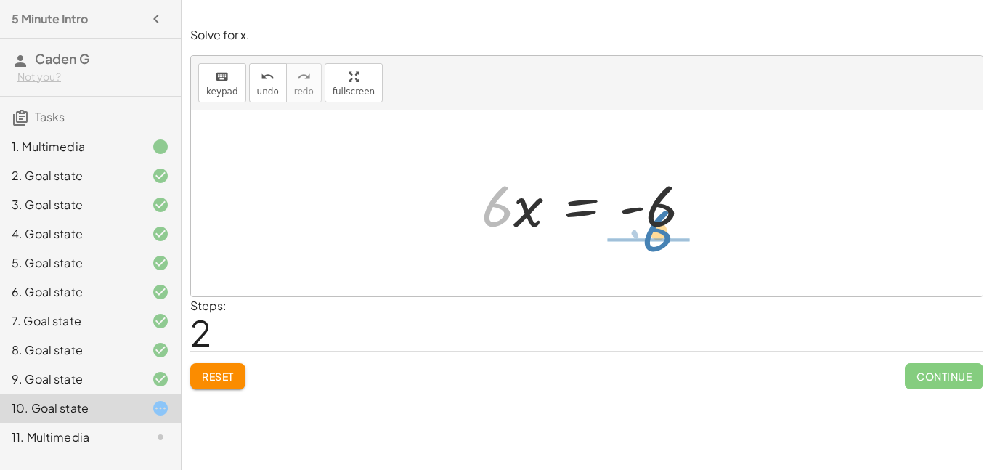
drag, startPoint x: 499, startPoint y: 215, endPoint x: 656, endPoint y: 256, distance: 162.9
click at [656, 256] on div "+ · 6 · x + 8 = 2 · 6 · x = + 2 − 8 · 6 · 6 · x = - 6" at bounding box center [586, 203] width 791 height 186
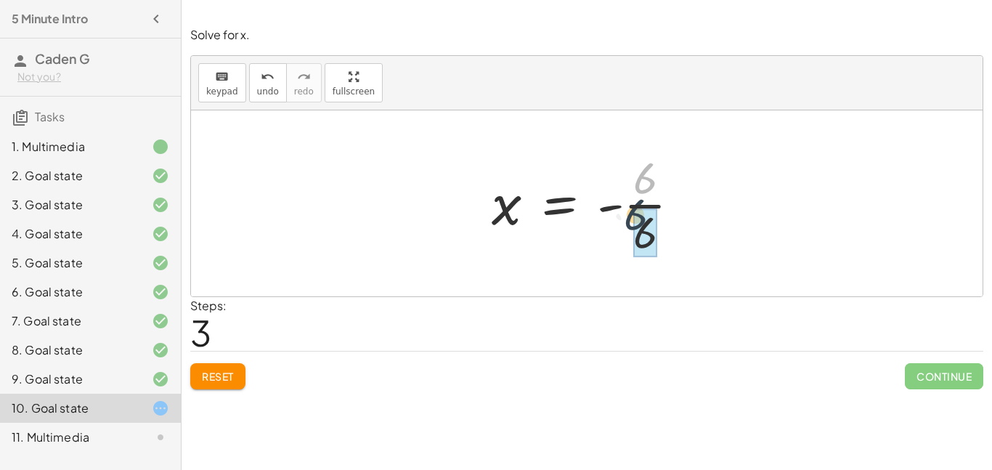
drag, startPoint x: 645, startPoint y: 183, endPoint x: 637, endPoint y: 229, distance: 47.1
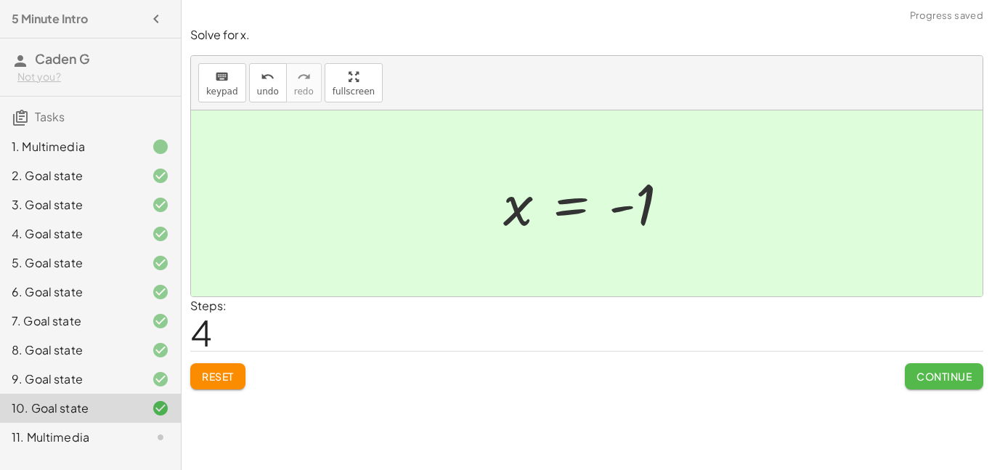
click at [936, 370] on span "Continue" at bounding box center [943, 376] width 55 height 13
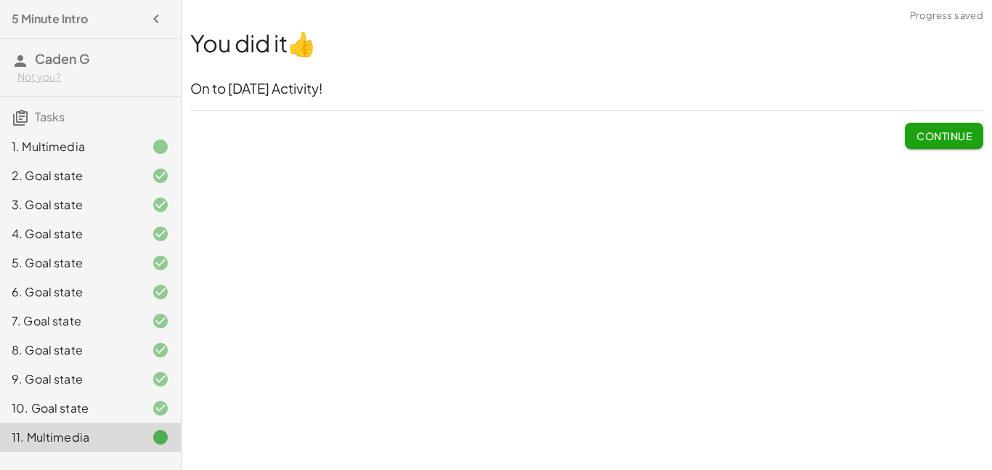
click at [929, 129] on span "Continue" at bounding box center [943, 135] width 55 height 13
